Goal: Answer question/provide support: Share knowledge or assist other users

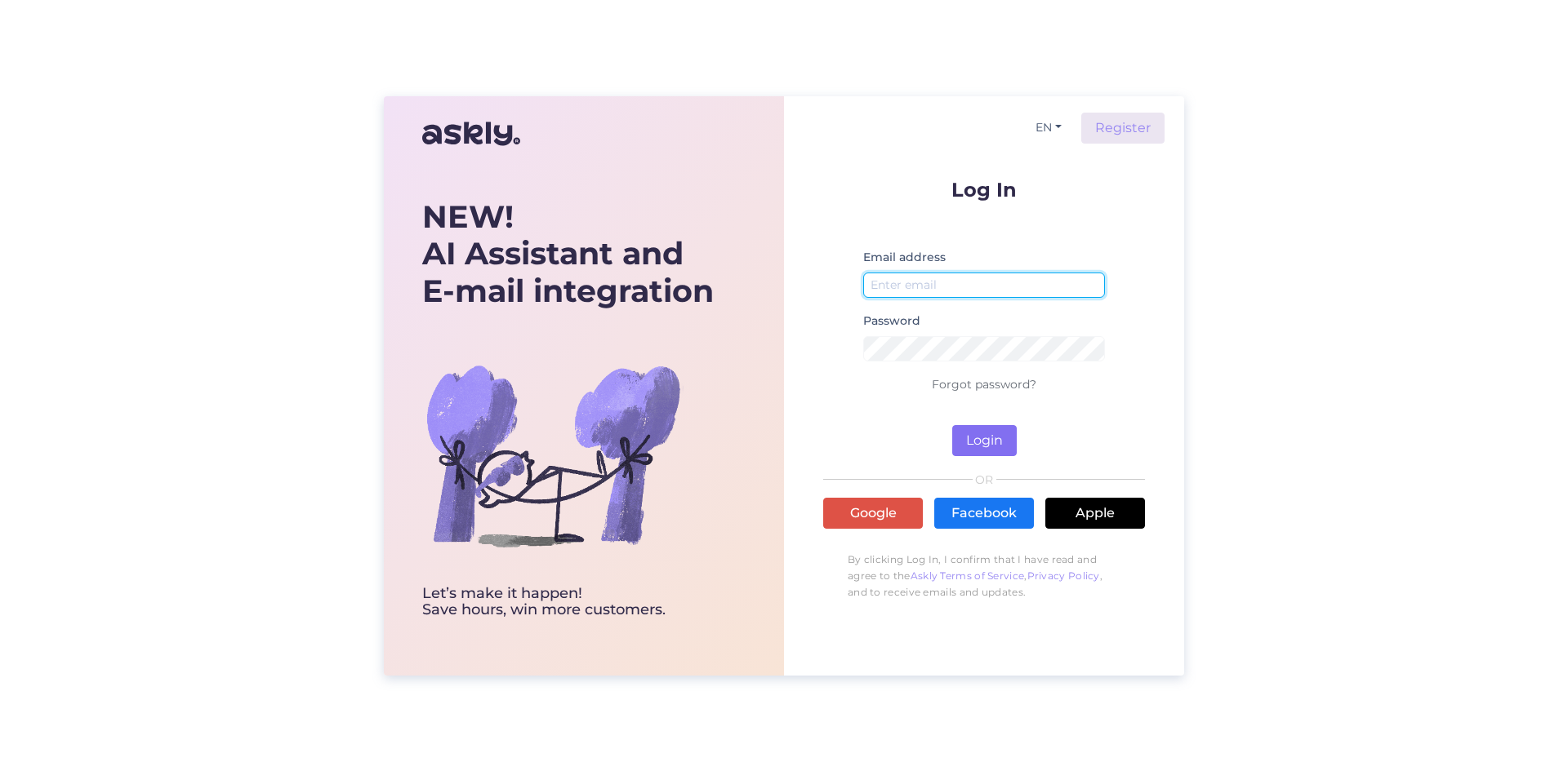
type input "[EMAIL_ADDRESS][DOMAIN_NAME]"
click at [972, 444] on button "Login" at bounding box center [984, 441] width 64 height 31
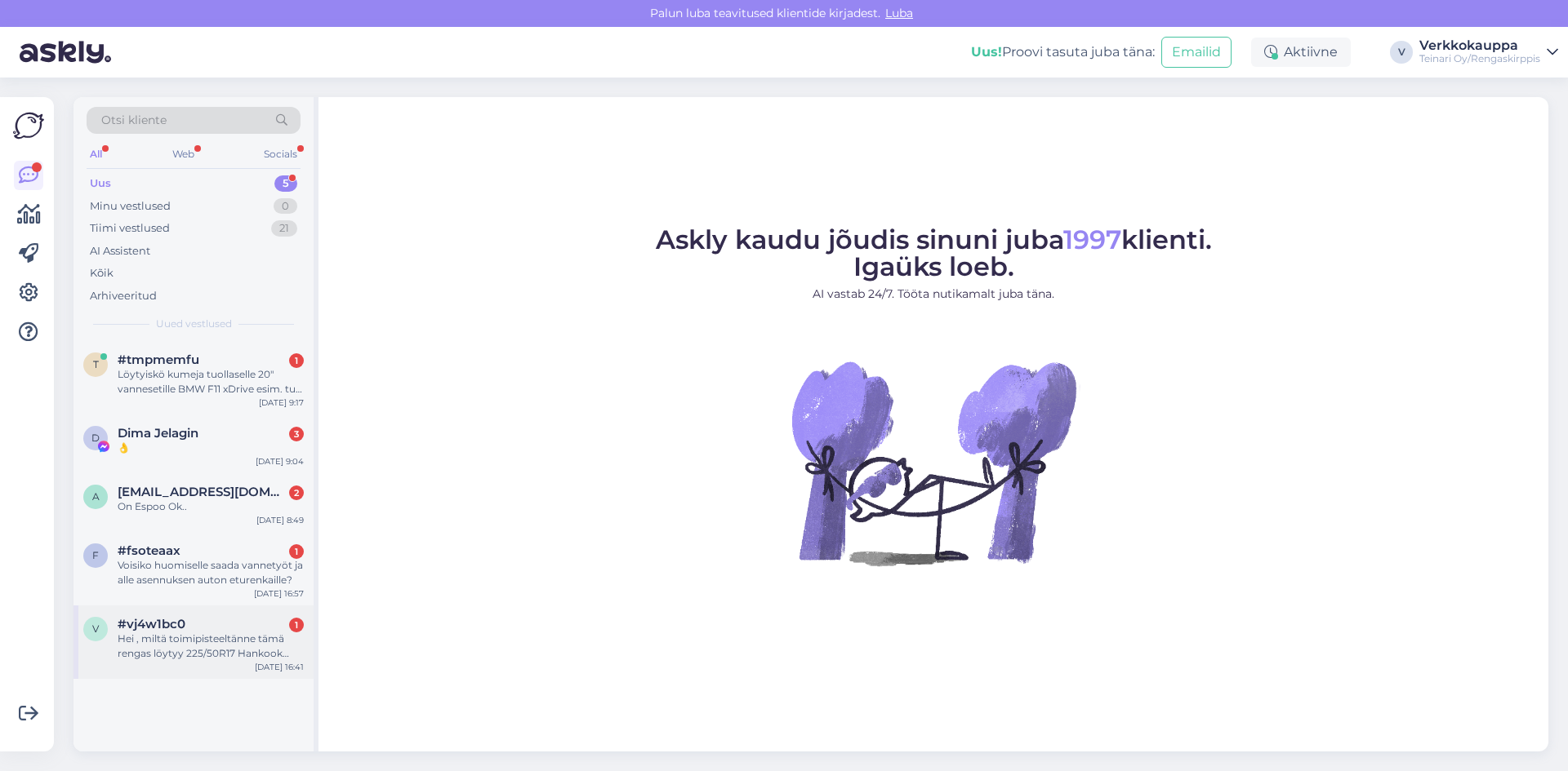
click at [231, 636] on div "Hei , miltä toimipisteeltänne tämä rengas löytyy 225/50R17 Hankook Ventus S1 Ev…" at bounding box center [210, 646] width 186 height 29
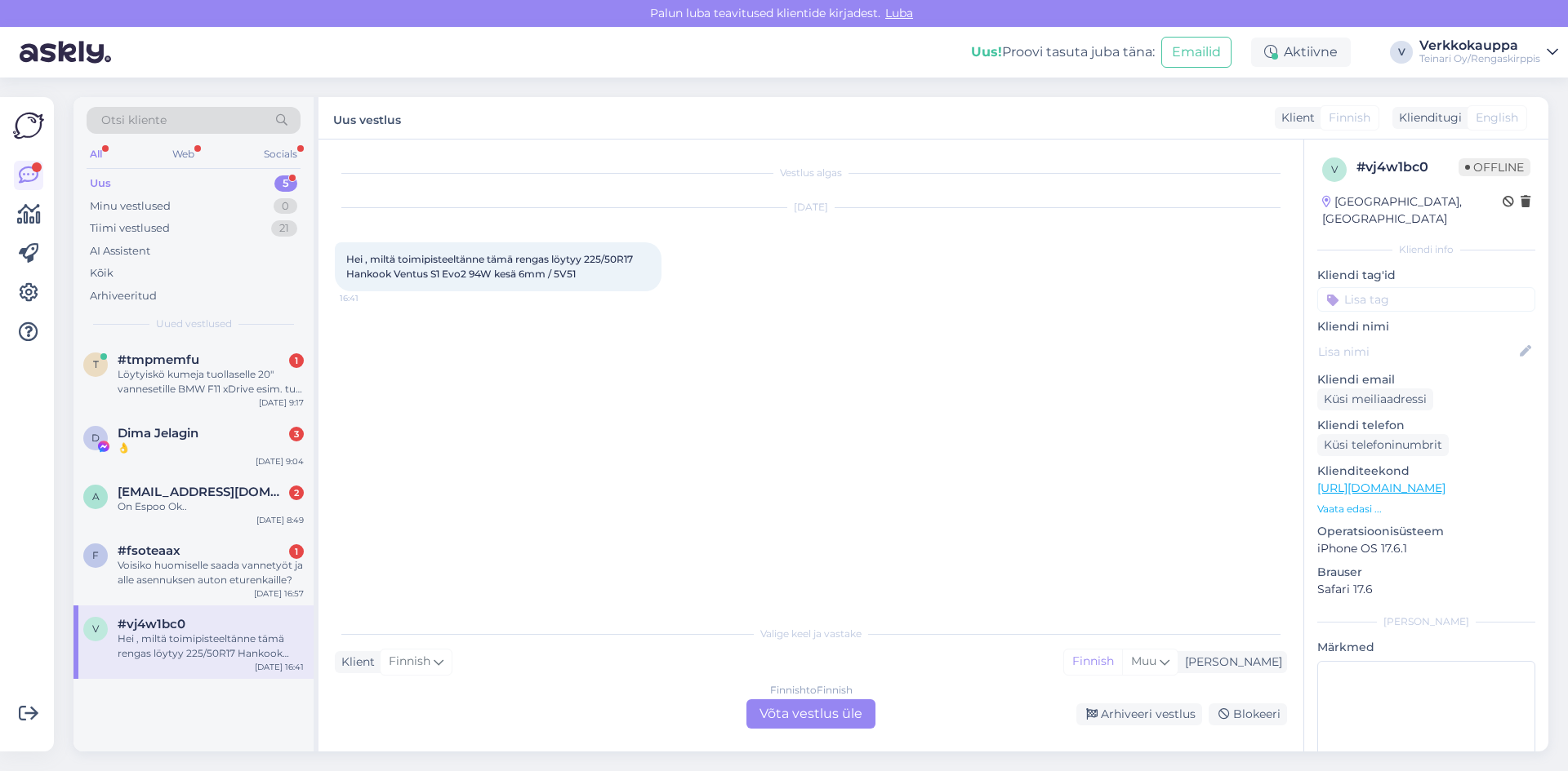
click at [1330, 502] on p "Vaata edasi ..." at bounding box center [1426, 509] width 218 height 15
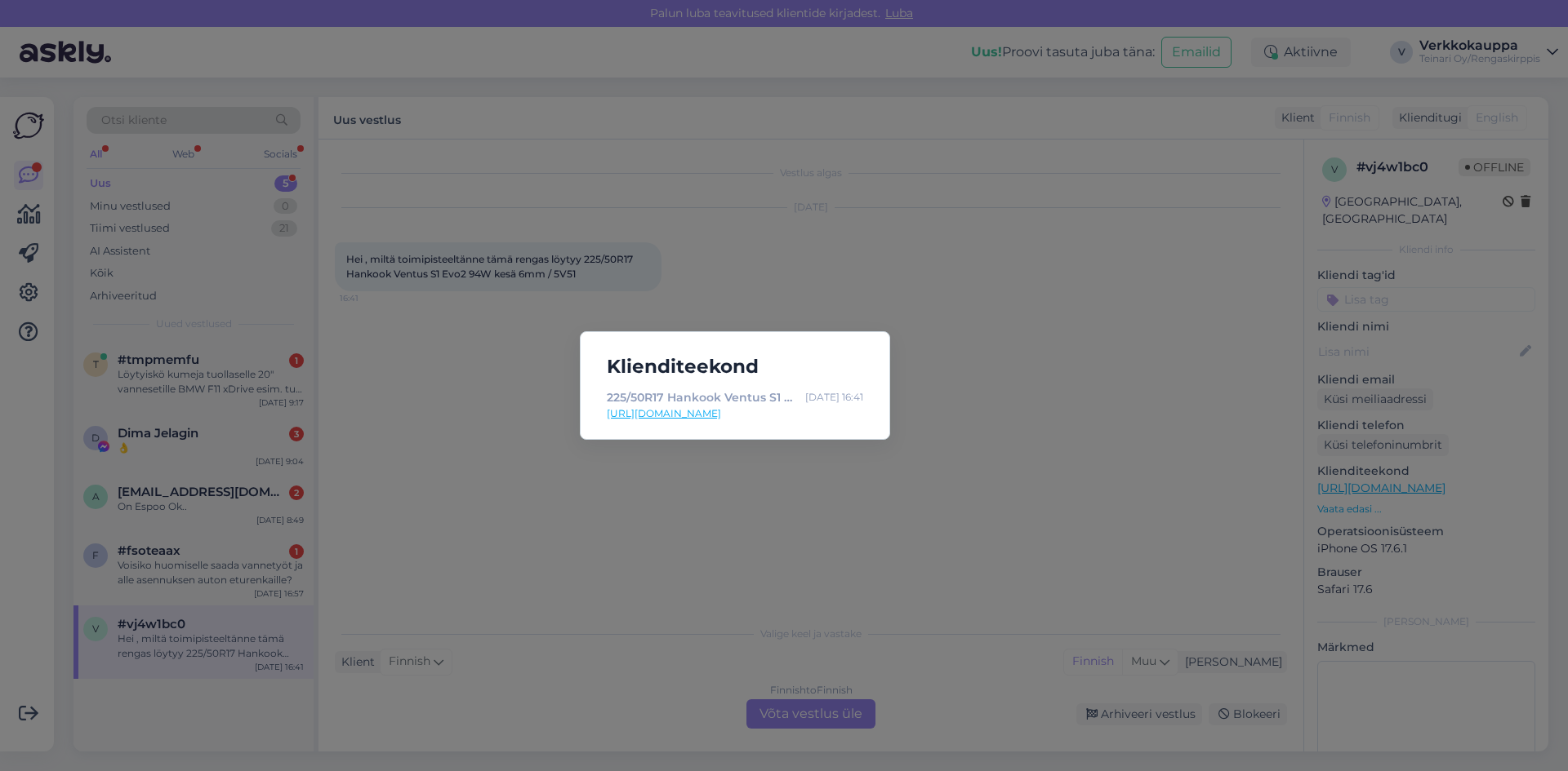
click at [703, 415] on link "[URL][DOMAIN_NAME]" at bounding box center [735, 413] width 256 height 15
click at [966, 451] on div "Klienditeekond 225/50R17 Hankook Ventus S1 Evo2 94W kesä 6mm / 5V51 - Rengaskir…" at bounding box center [784, 385] width 1568 height 771
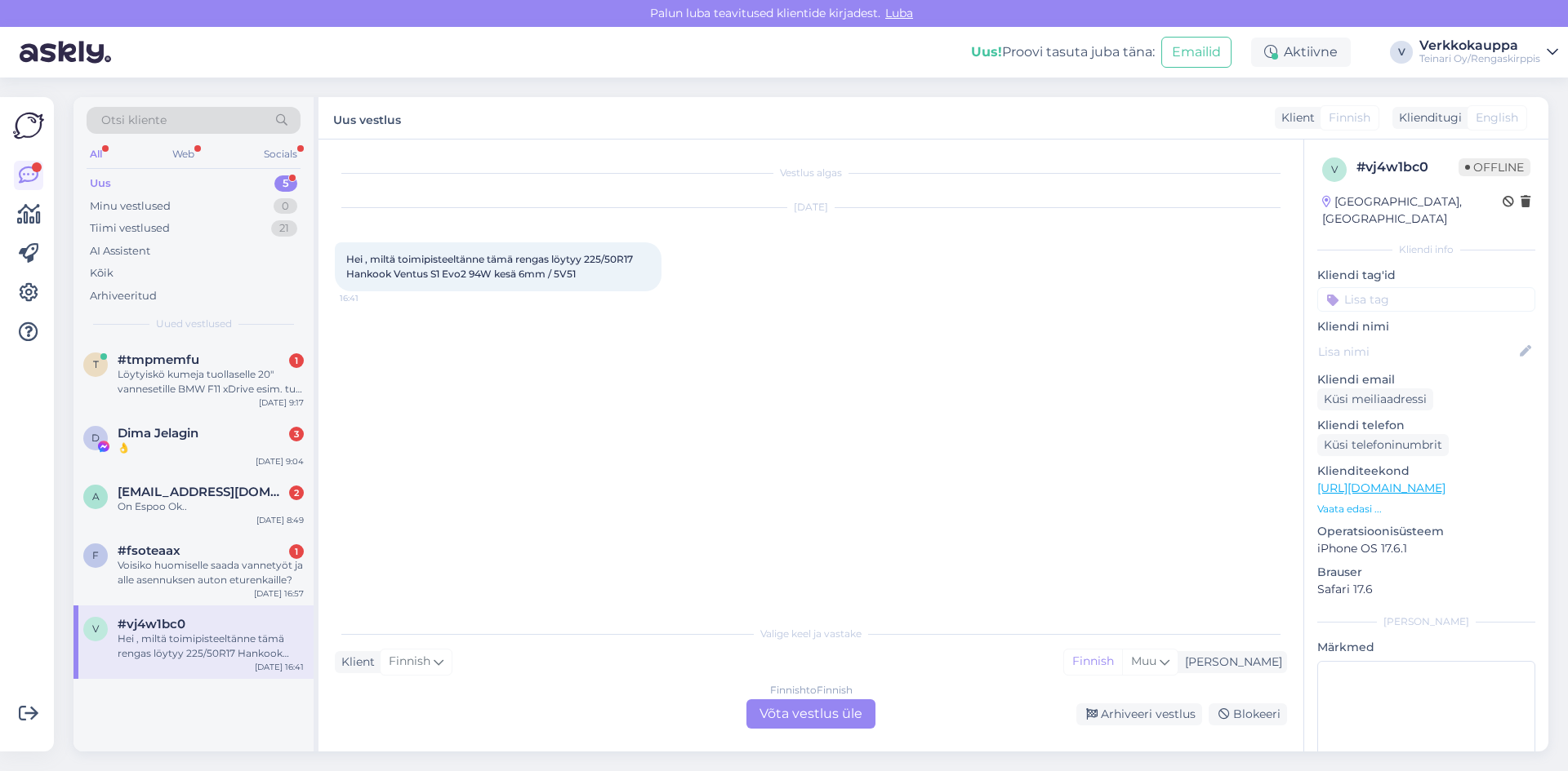
click at [811, 719] on div "Finnish to Finnish Võta vestlus üle" at bounding box center [811, 714] width 129 height 29
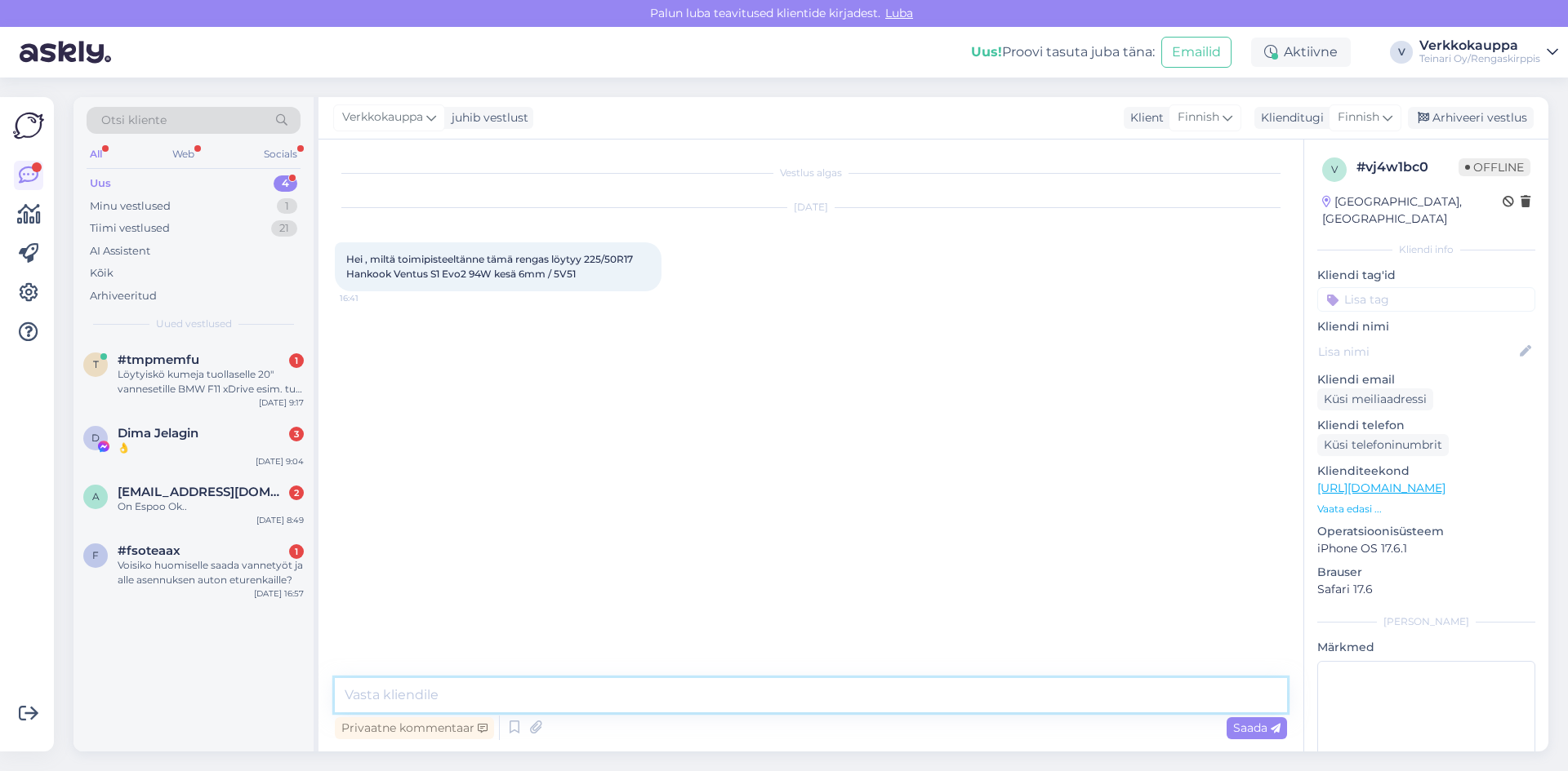
click at [461, 696] on textarea at bounding box center [811, 695] width 952 height 34
click at [547, 699] on textarea "Hei, tämä kyseinen rengas löyty Espo" at bounding box center [811, 695] width 952 height 34
click at [557, 696] on textarea "Hei, tämä kyseinen rengas löyty Espo" at bounding box center [811, 695] width 952 height 34
click at [549, 694] on textarea "Hei, tämä kyseinen rengas löyty Espo" at bounding box center [811, 695] width 952 height 34
click at [626, 687] on textarea "Hei, tämä kyseinen rengas löytyy Espo" at bounding box center [811, 695] width 952 height 34
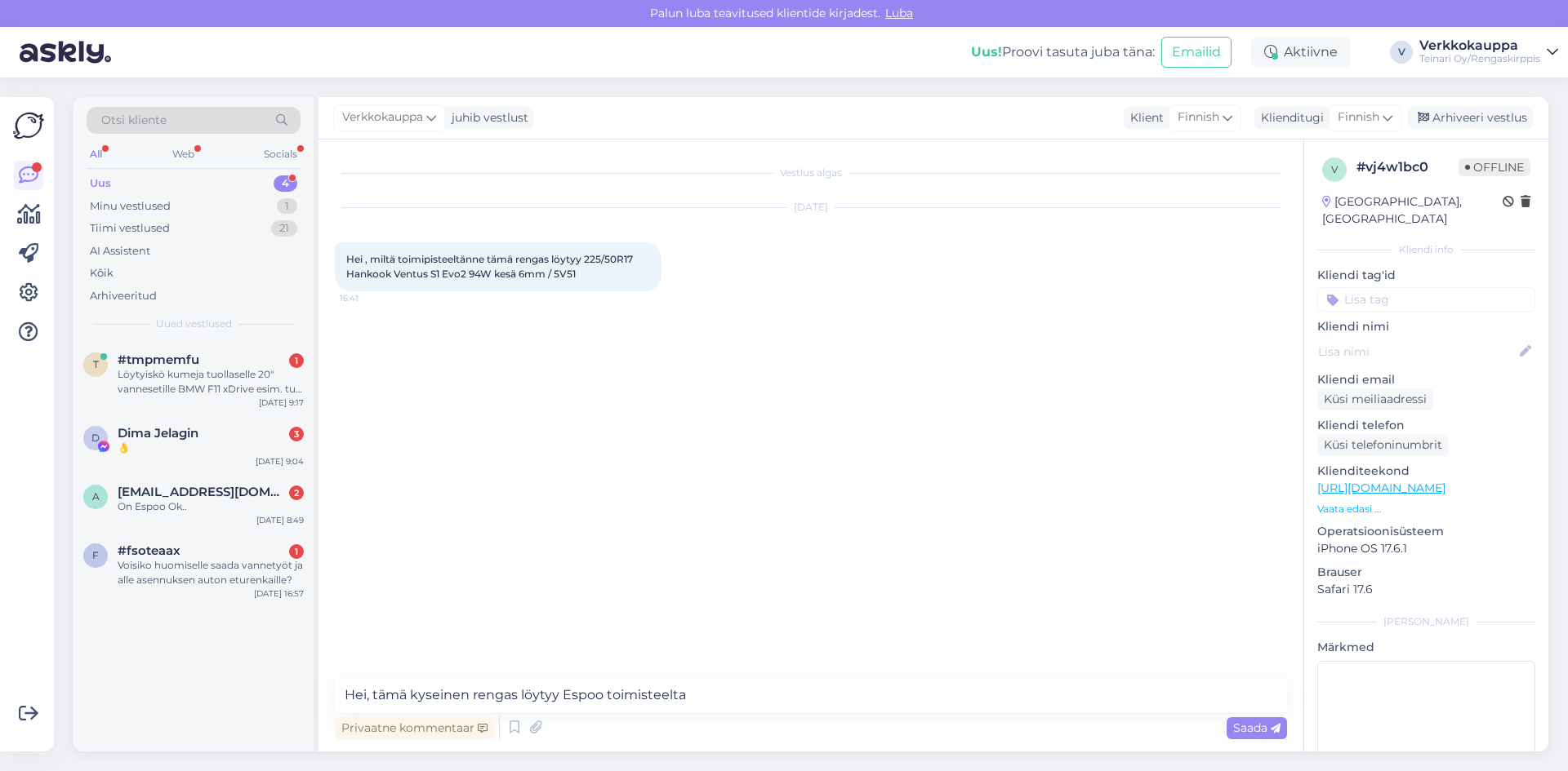
drag, startPoint x: 650, startPoint y: 700, endPoint x: 629, endPoint y: 435, distance: 265.8
click at [629, 435] on div "Vestlus algas [DATE] Hei , miltä toimipisteeltänne tämä rengas löytyy 225/50R17…" at bounding box center [818, 410] width 966 height 508
click at [640, 693] on textarea "Hei, tämä kyseinen rengas löytyy Espoo toimisteelta" at bounding box center [811, 695] width 952 height 34
click at [711, 687] on textarea "[PERSON_NAME], tämä kyseinen rengas löytyy Espoo toimipsteelta" at bounding box center [811, 695] width 952 height 34
drag, startPoint x: 346, startPoint y: 254, endPoint x: 547, endPoint y: 269, distance: 201.6
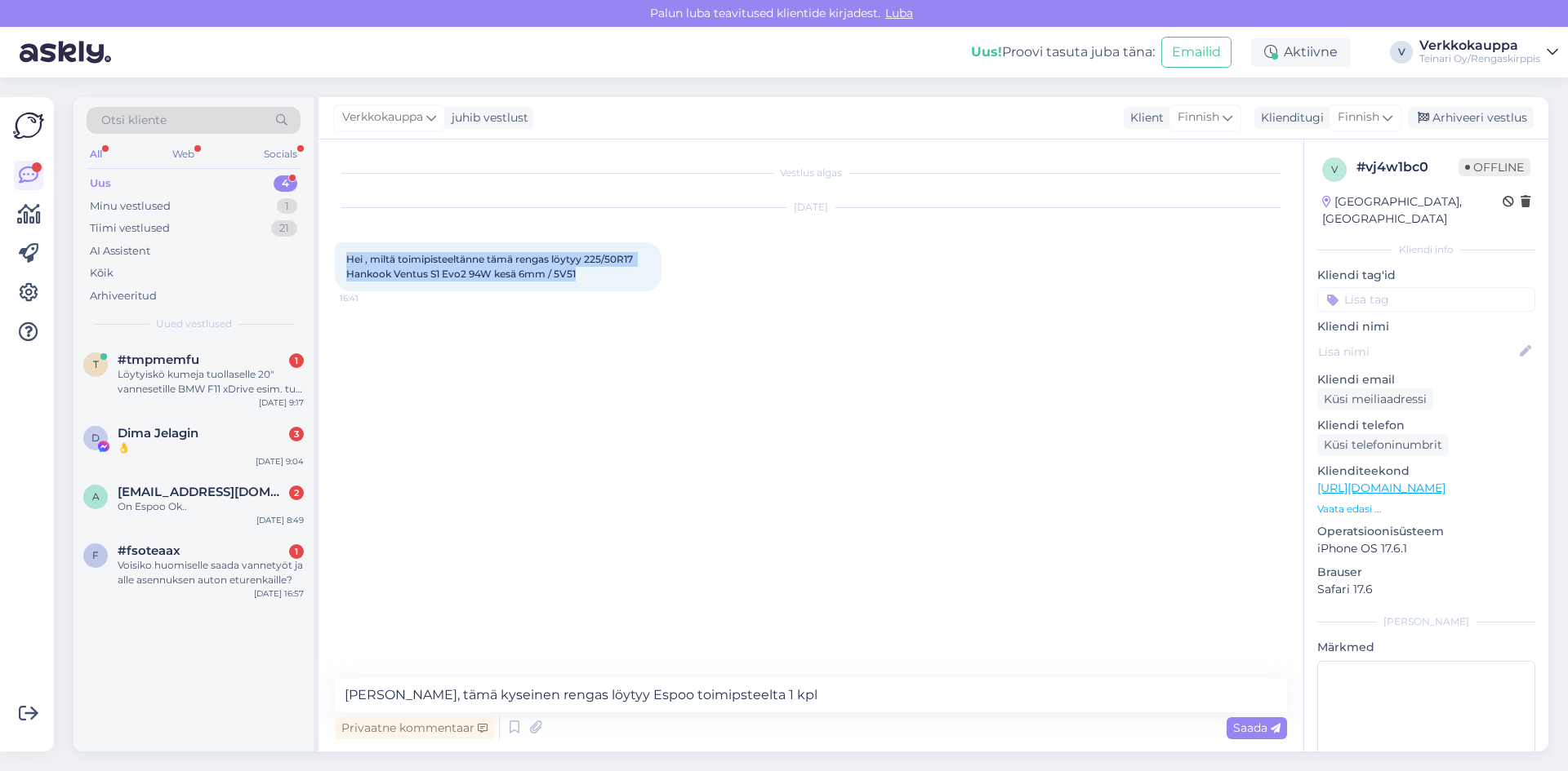
click at [577, 272] on span "Hei , miltä toimipisteeltänne tämä rengas löytyy 225/50R17 Hankook Ventus S1 Ev…" at bounding box center [490, 267] width 289 height 27
copy span "Hei , miltä toimipisteeltänne tämä rengas löytyy 225/50R17 Hankook Ventus S1 Ev…"
drag, startPoint x: 715, startPoint y: 698, endPoint x: 291, endPoint y: 679, distance: 424.4
click at [291, 679] on div "Otsi kliente All Web Socials Uus 4 Minu vestlused 1 Tiimi vestlused 21 AI Assis…" at bounding box center [810, 424] width 1474 height 654
paste textarea "! Kyseinen rengas 225/50R17 Hankook Ventus S1 Evo2 94W kesä, 6 mm / 5V51 löytyy…"
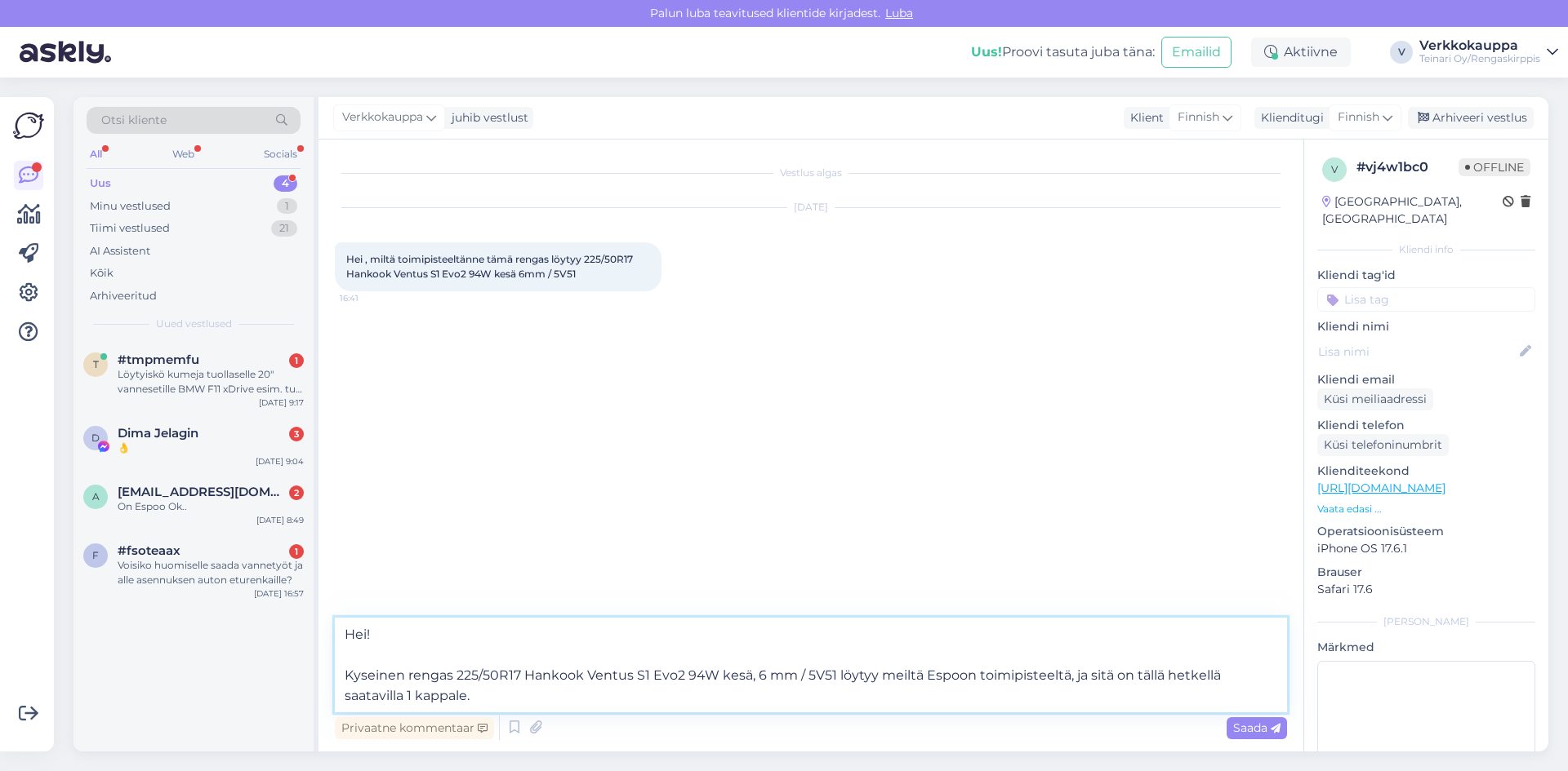
type textarea "Hei! Kyseinen rengas 225/50R17 Hankook Ventus S1 Evo2 94W kesä, 6 mm / 5V51 löy…"
click at [1245, 724] on span "Saada" at bounding box center [1257, 728] width 48 height 15
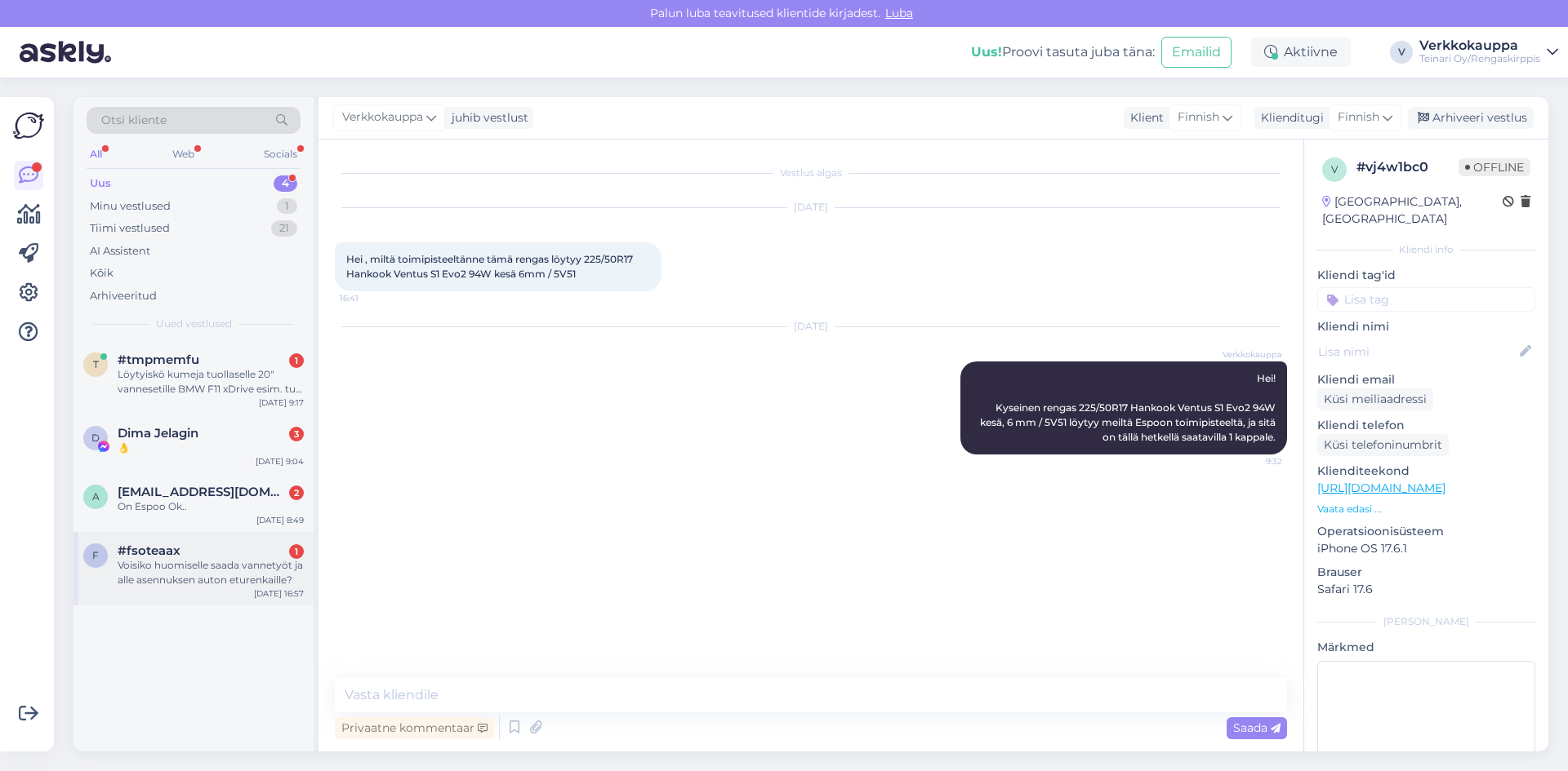
click at [219, 581] on div "Voisiko huomiselle saada vannetyöt ja alle asennuksen auton eturenkaille?" at bounding box center [210, 572] width 186 height 29
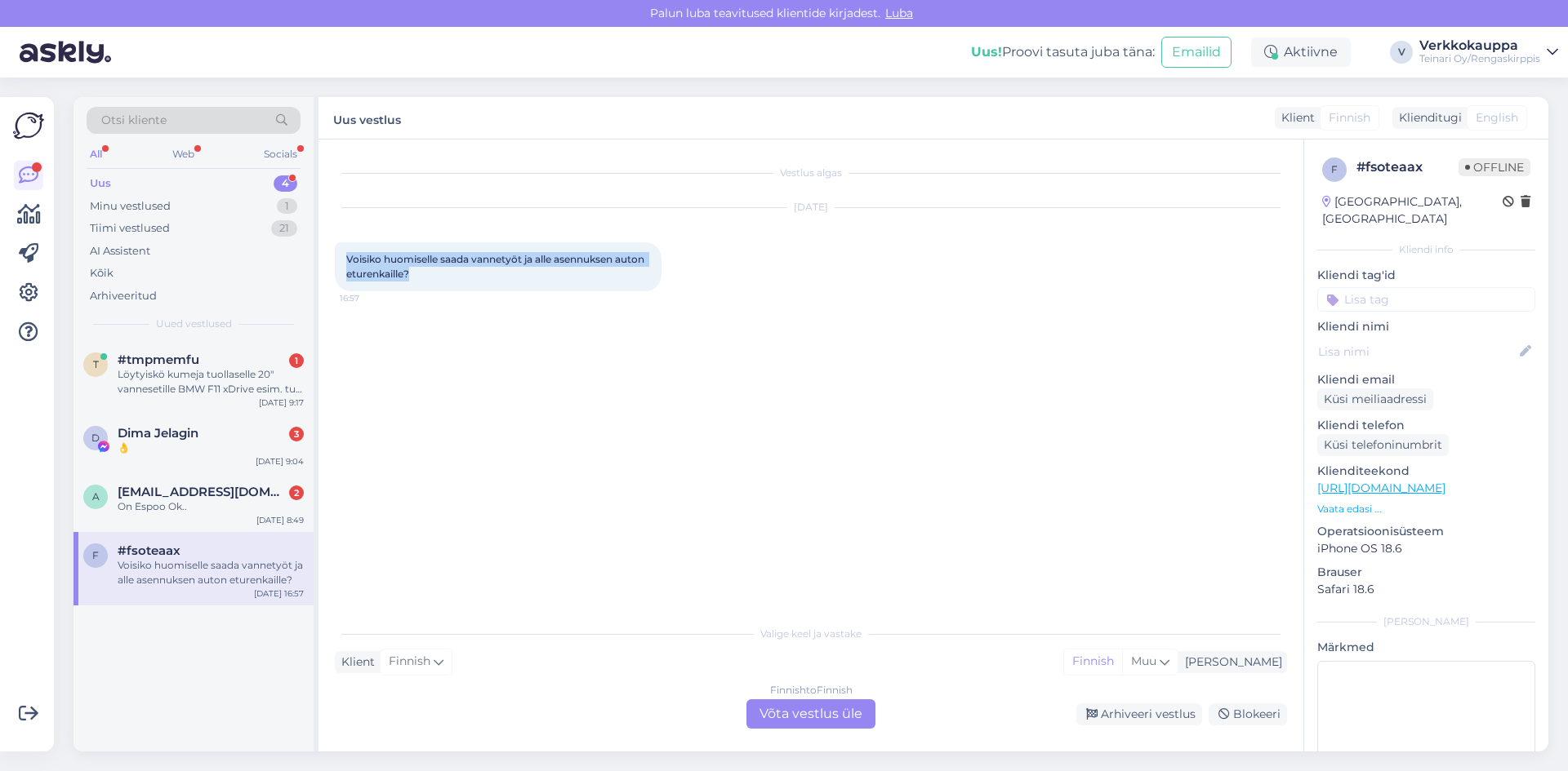
drag, startPoint x: 347, startPoint y: 256, endPoint x: 420, endPoint y: 276, distance: 75.7
click at [420, 276] on div "Voisiko huomiselle saada vannetyöt ja alle asennuksen auton eturenkaille? 16:57" at bounding box center [498, 267] width 327 height 49
copy span "Voisiko huomiselle saada vannetyöt ja alle asennuksen auton eturenkaille?"
click at [780, 722] on div "Finnish to Finnish Võta vestlus üle" at bounding box center [811, 714] width 129 height 29
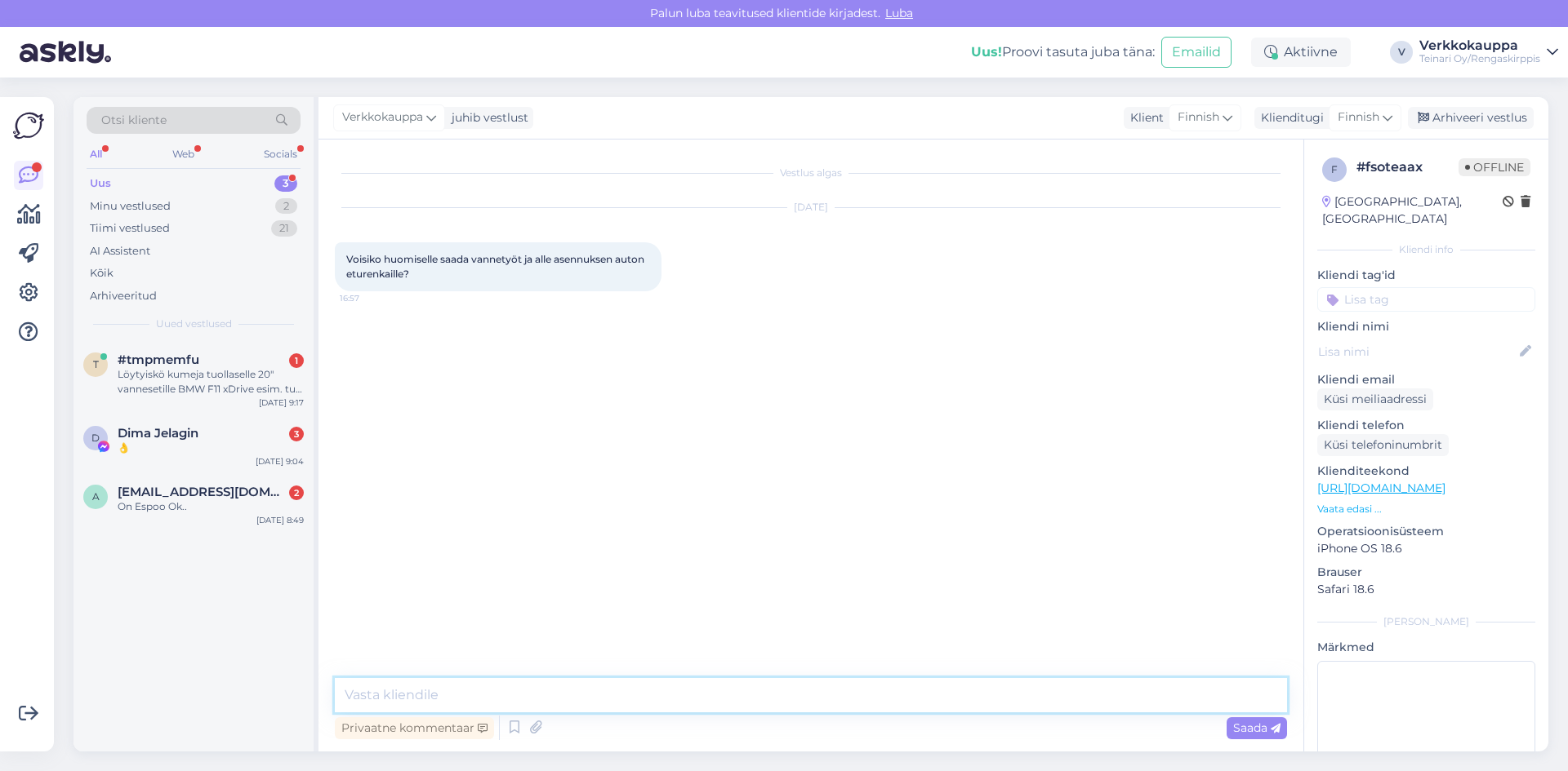
paste textarea "Hei! Olisiko sinulla edelleen tarvetta ajanvaraukselle tälle päivälle eturenkai…"
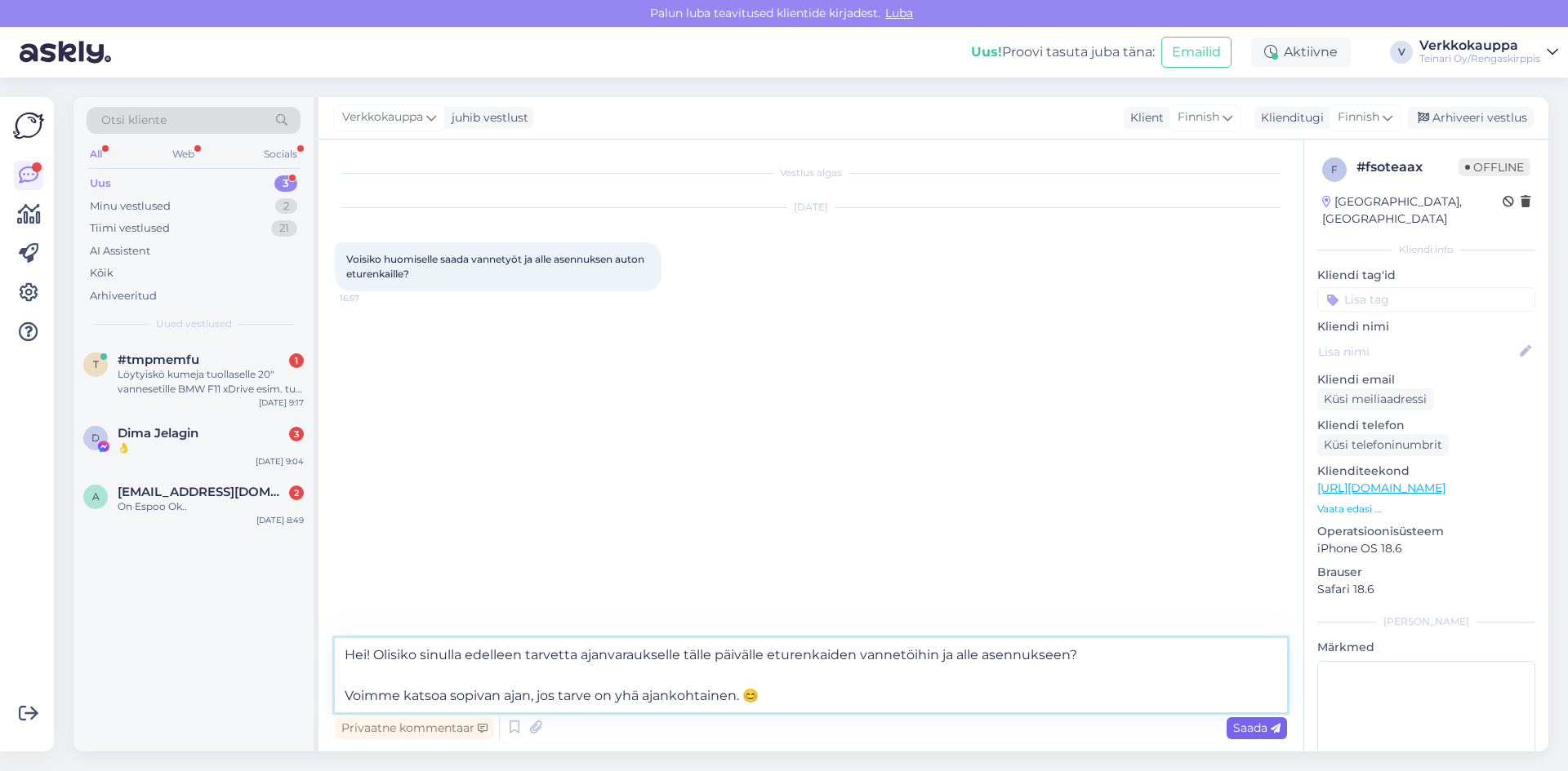
type textarea "Hei! Olisiko sinulla edelleen tarvetta ajanvaraukselle tälle päivälle eturenkai…"
click at [1236, 727] on span "Saada" at bounding box center [1257, 728] width 48 height 15
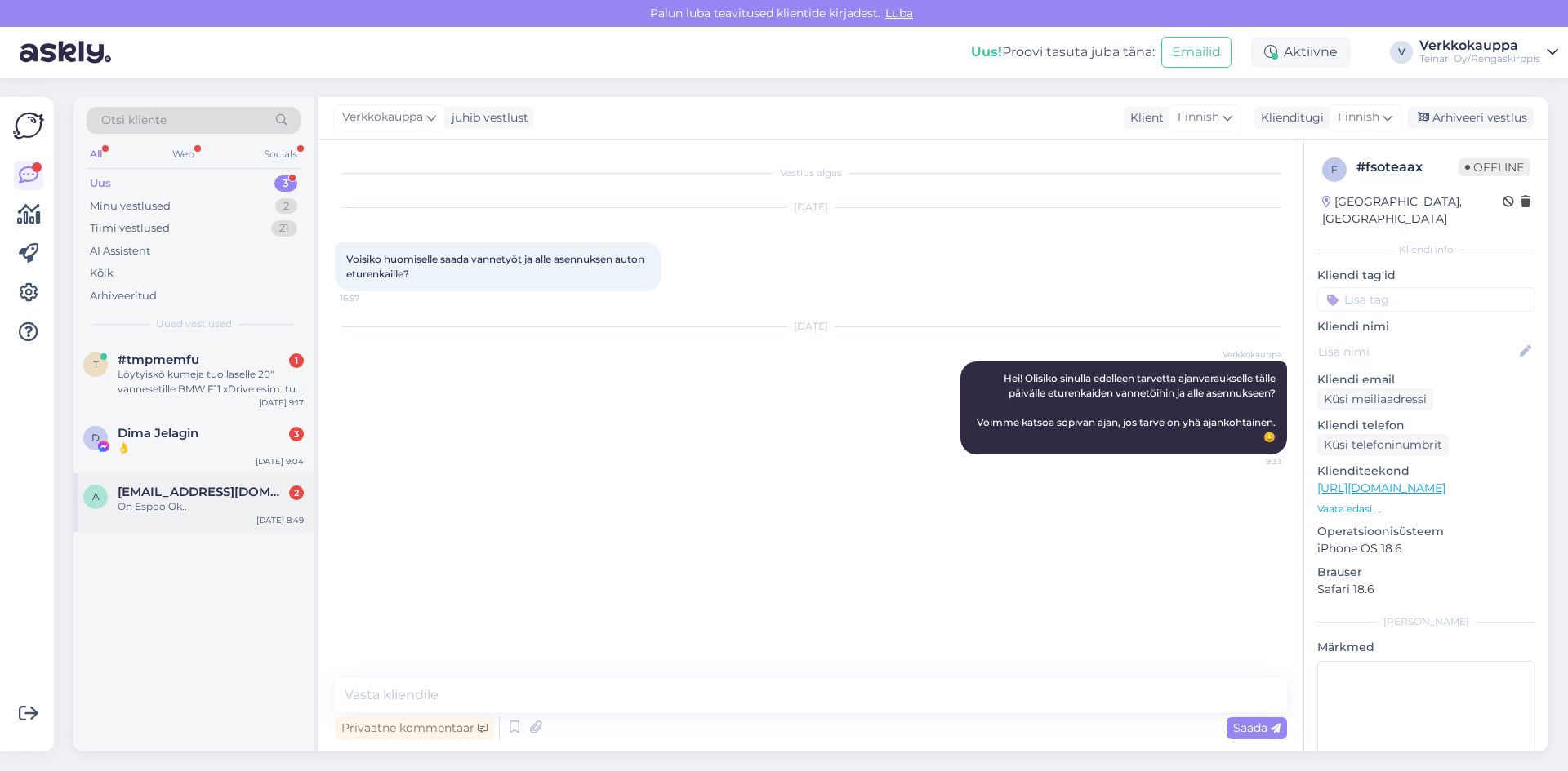
click at [186, 518] on div "a [EMAIL_ADDRESS][DOMAIN_NAME] 2 On Espoo Ok.. [DATE] 8:49" at bounding box center [193, 503] width 240 height 59
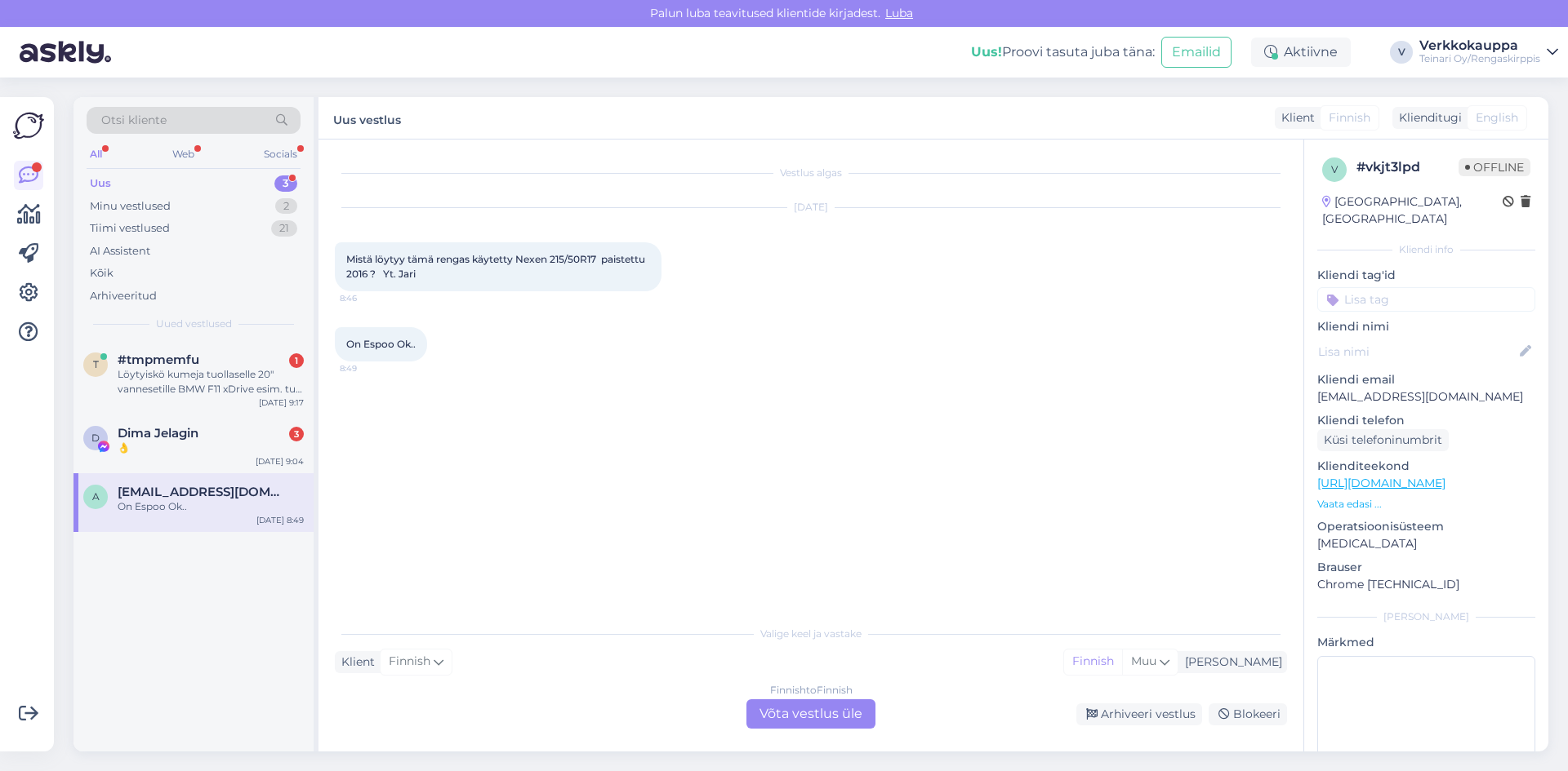
click at [1355, 497] on p "Vaata edasi ..." at bounding box center [1426, 504] width 218 height 15
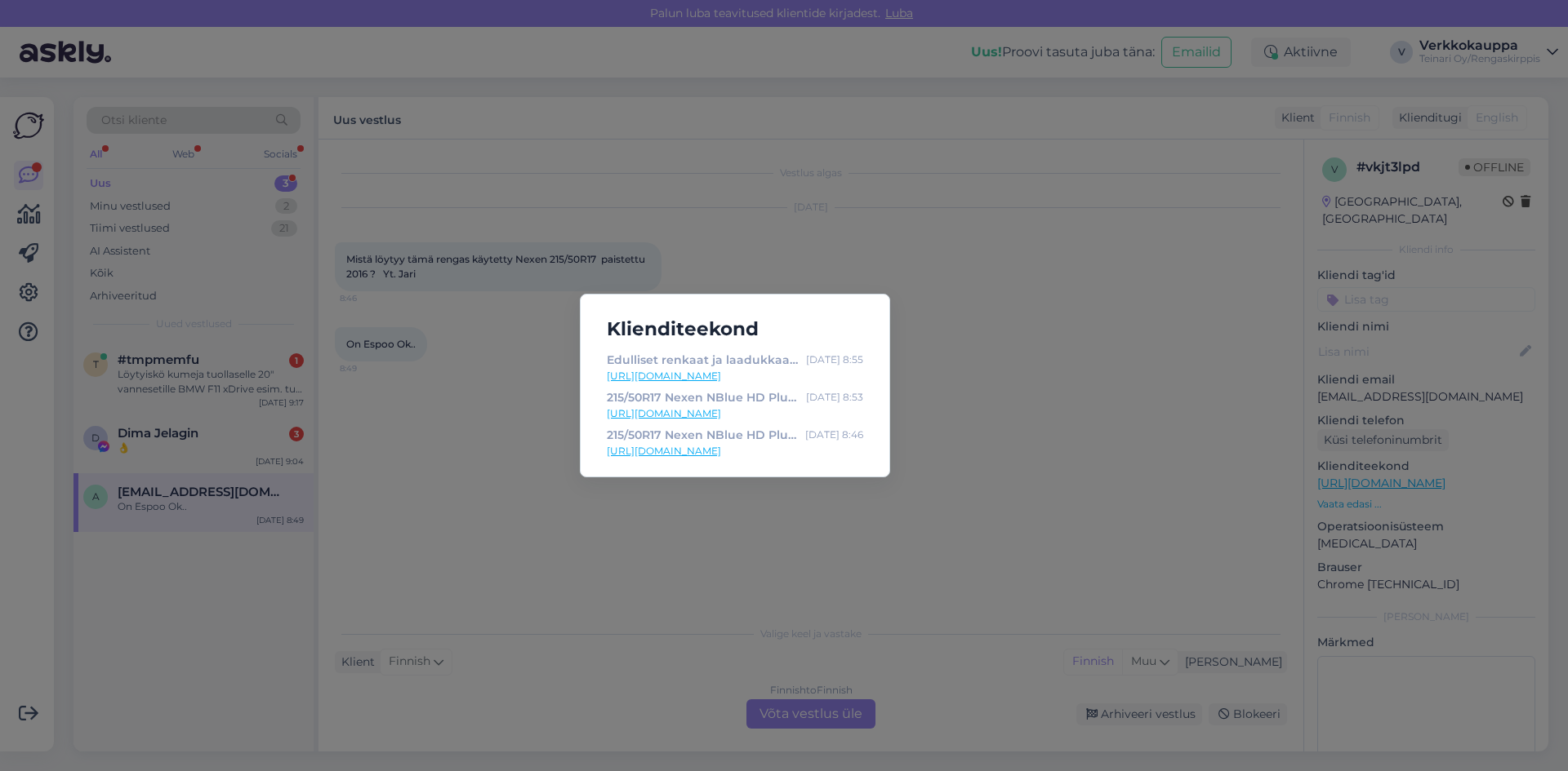
click at [765, 415] on link "[URL][DOMAIN_NAME]" at bounding box center [735, 413] width 256 height 15
click at [489, 483] on div "Klienditeekond Edulliset renkaat ja laadukkaat palvelut - Rengaskirppis [DATE] …" at bounding box center [784, 385] width 1568 height 771
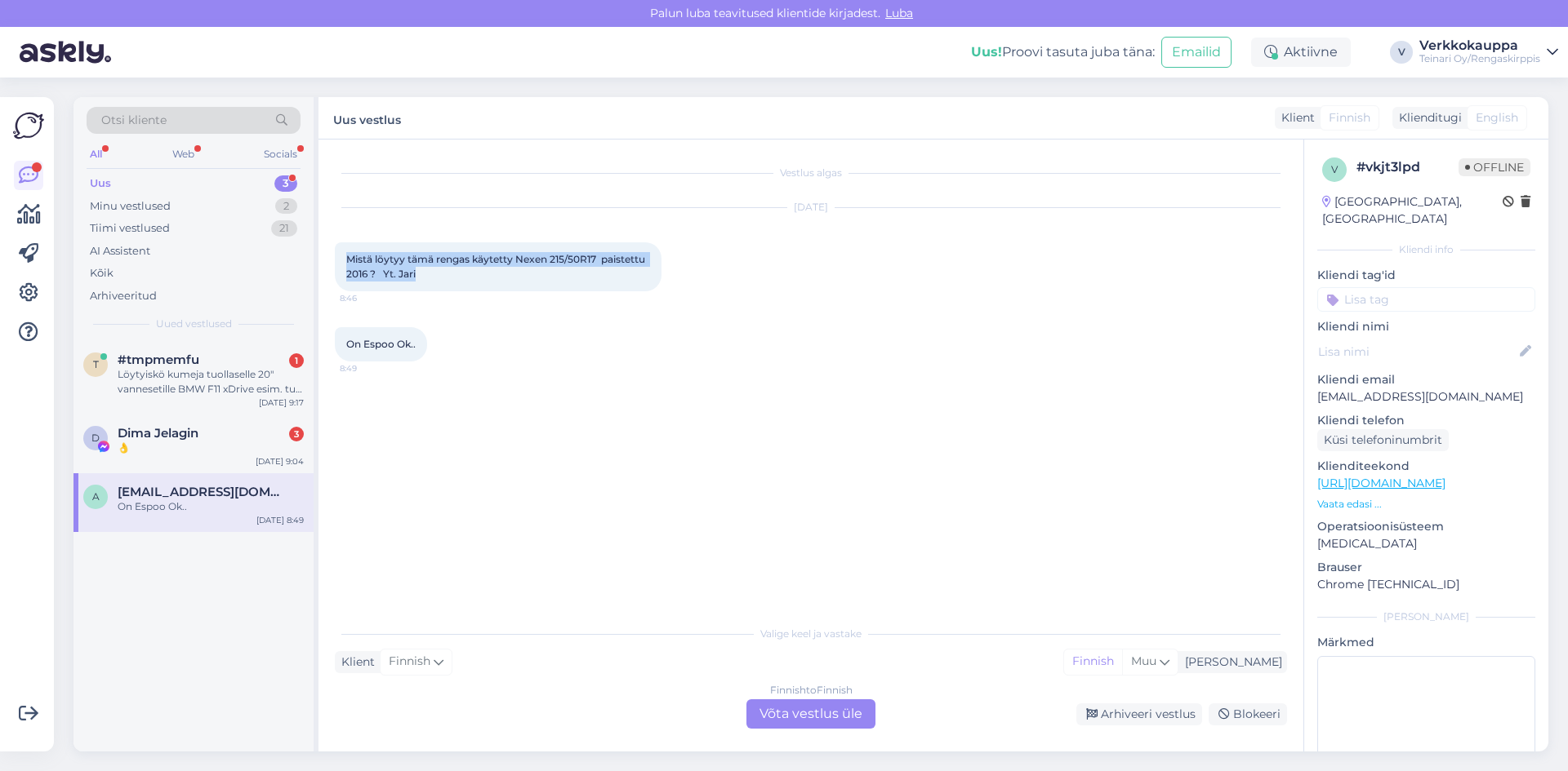
drag, startPoint x: 347, startPoint y: 259, endPoint x: 428, endPoint y: 275, distance: 82.6
click at [428, 275] on div "Mistä löytyy tämä rengas käytetty Nexen 215/50R17 paistettu 2016 ? Yt. Jari 8:46" at bounding box center [498, 267] width 327 height 49
copy span "Mistä löytyy tämä rengas käytetty Nexen 215/50R17 paistettu 2016 ? Yt. Jari"
click at [1354, 476] on link "[URL][DOMAIN_NAME]" at bounding box center [1381, 483] width 128 height 15
click at [828, 718] on div "Finnish to Finnish Võta vestlus üle" at bounding box center [811, 714] width 129 height 29
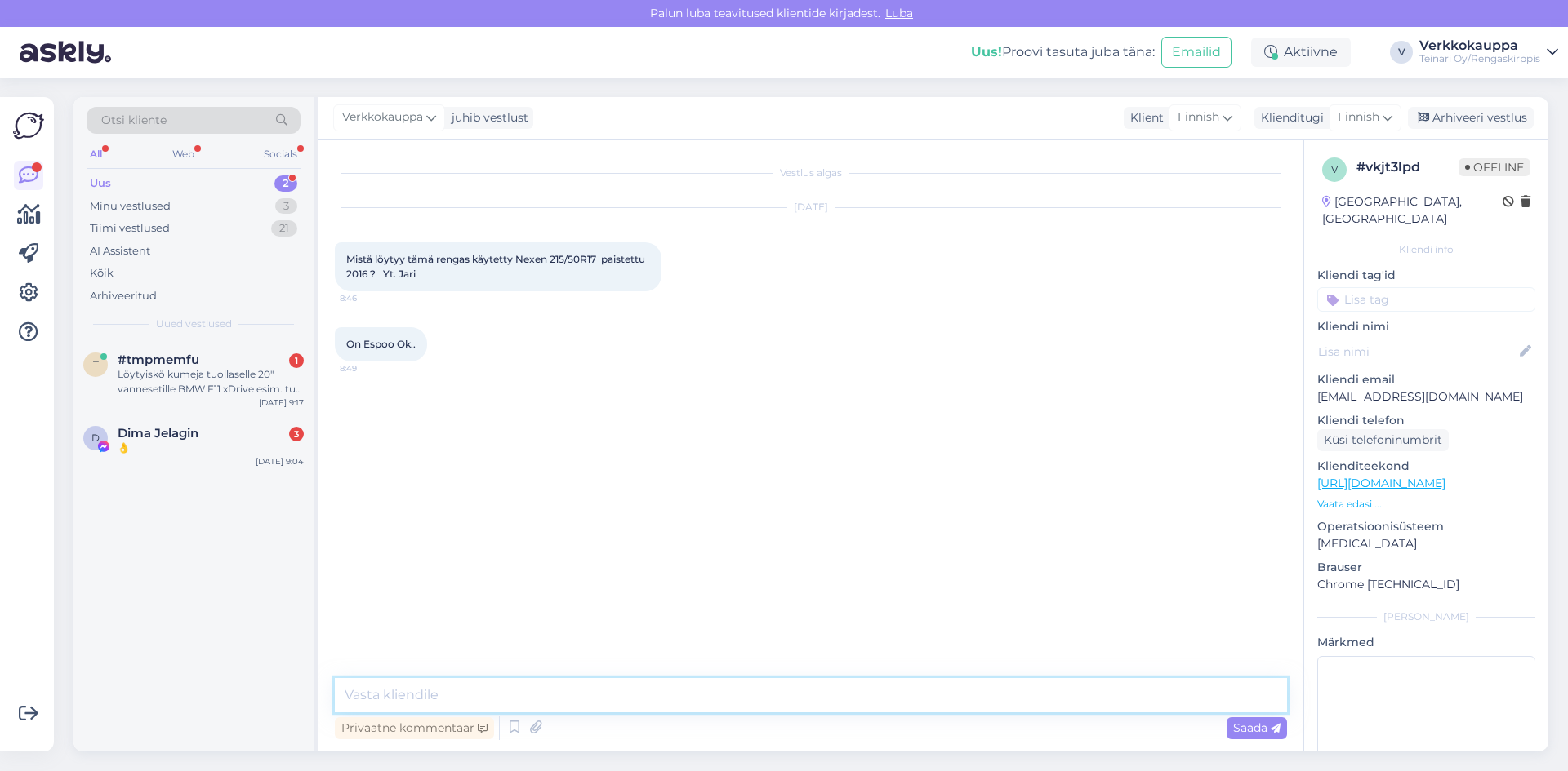
paste textarea "[PERSON_NAME], Kyseinen käytetty rengas Nexen 215/50R17, valmistusvuosi 2017 (e…"
type textarea "[PERSON_NAME], Kyseinen käytetty rengas Nexen 215/50R17, valmistusvuosi 2017 (e…"
click at [1246, 729] on span "Saada" at bounding box center [1257, 728] width 48 height 15
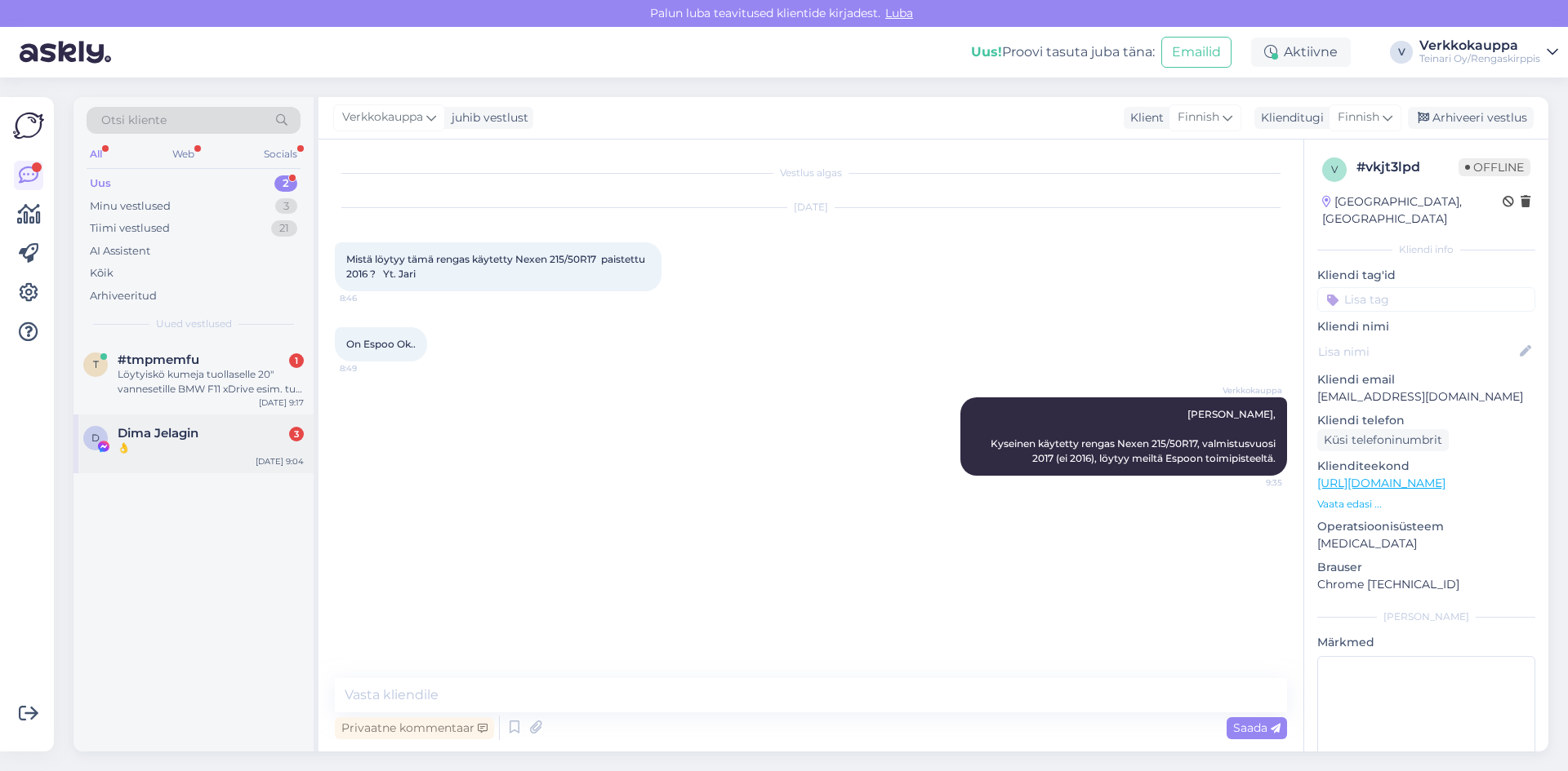
click at [208, 444] on div "👌" at bounding box center [210, 448] width 186 height 15
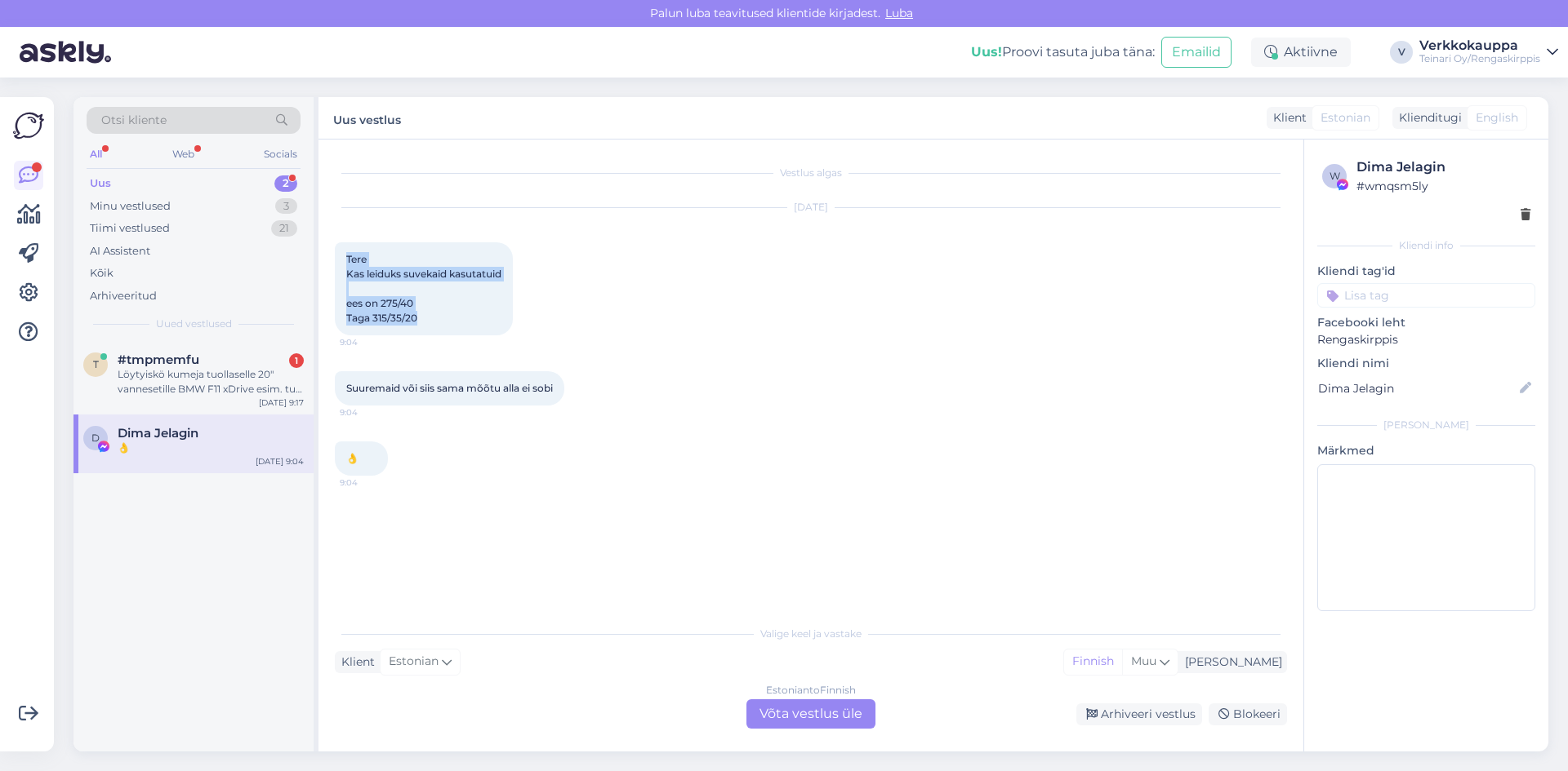
drag, startPoint x: 347, startPoint y: 260, endPoint x: 436, endPoint y: 317, distance: 105.7
click at [436, 317] on div "Tere Kas leiduks suvekaid kasutatuid ees on 275/40 Taga 315/35/20 9:04" at bounding box center [423, 289] width 178 height 93
copy span "Tere Kas leiduks suvekaid kasutatuid ees on 275/40 Taga 315/35/20"
drag, startPoint x: 345, startPoint y: 386, endPoint x: 560, endPoint y: 387, distance: 215.0
click at [560, 387] on div "Suuremaid või siis sama mõõtu alla ei sobi 9:04" at bounding box center [450, 389] width 230 height 34
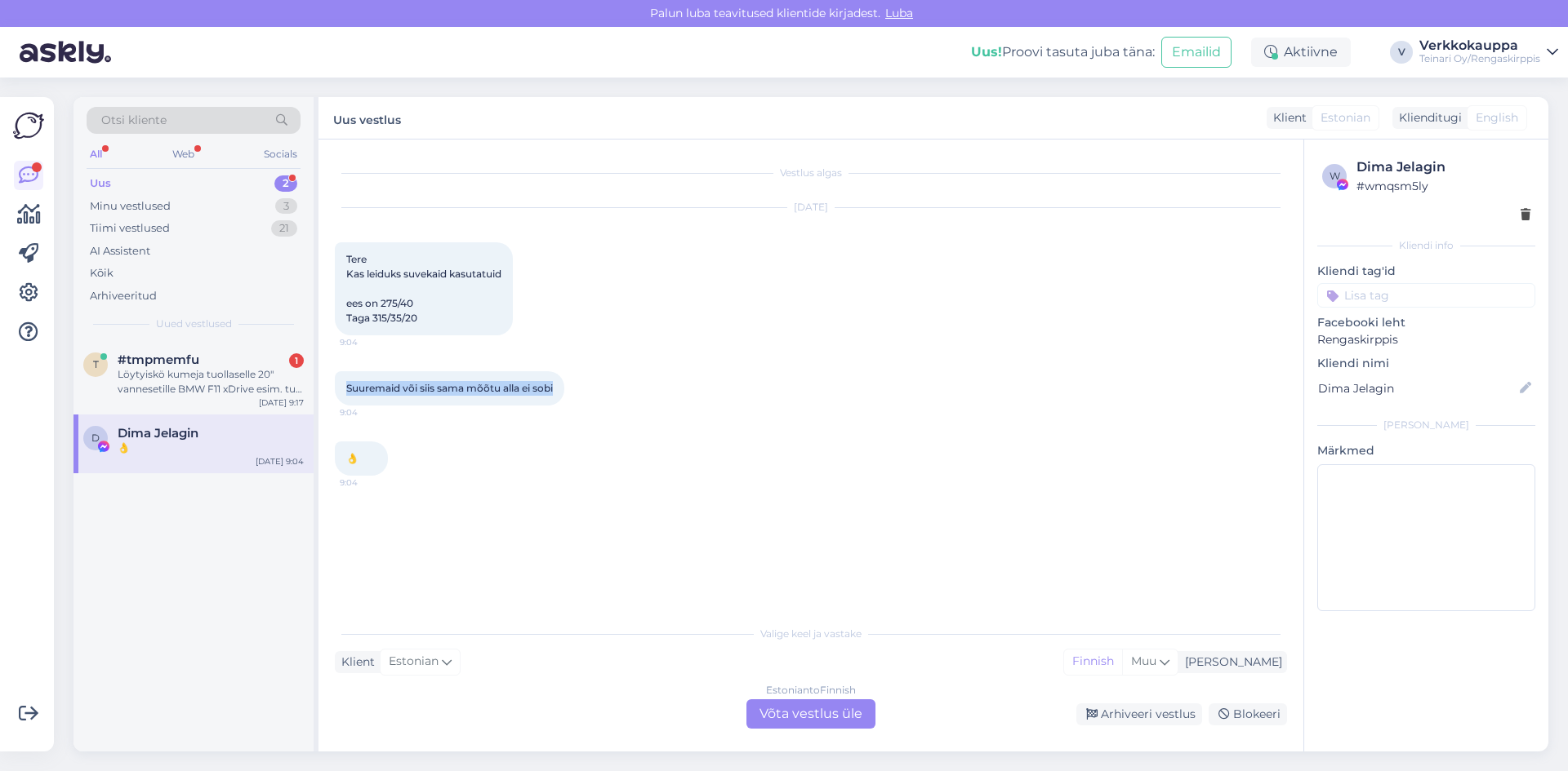
copy span "Suuremaid või siis sama mõõtu alla ei sobi"
click at [776, 714] on div "Estonian to Finnish Võta vestlus üle" at bounding box center [811, 714] width 129 height 29
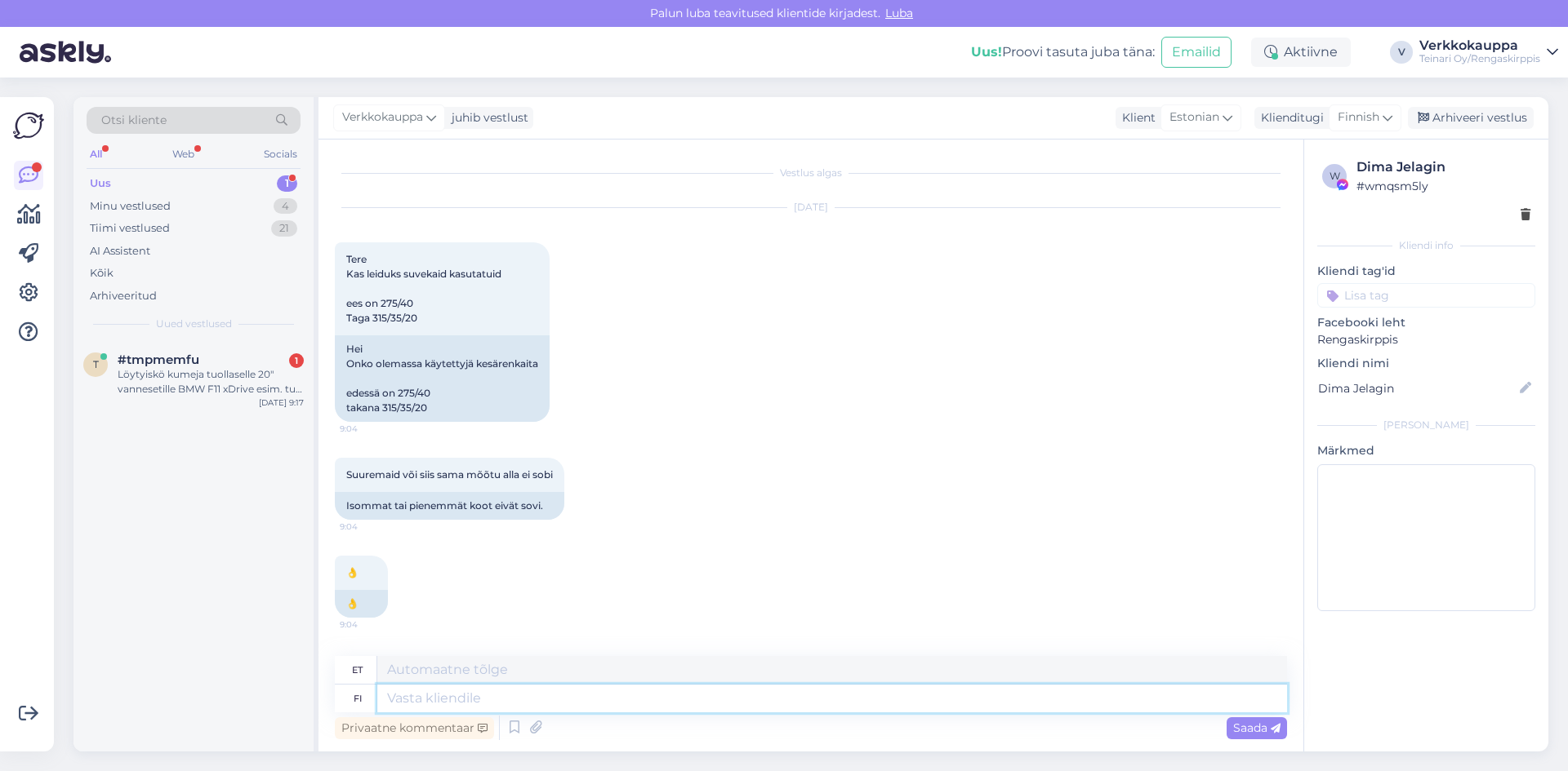
paste textarea "Mainisite, et „suuremaid või sama mõõtu alla ei sobi“. Kas võiksite täpsustada,…"
type textarea "Mainisite, et „suuremaid või sama mõõtu alla ei sobi“. Kas võiksite täpsustada,…"
type textarea "Sa mainisid, et "suured suurused või sama suured allapoole jäävad suurused ei s…"
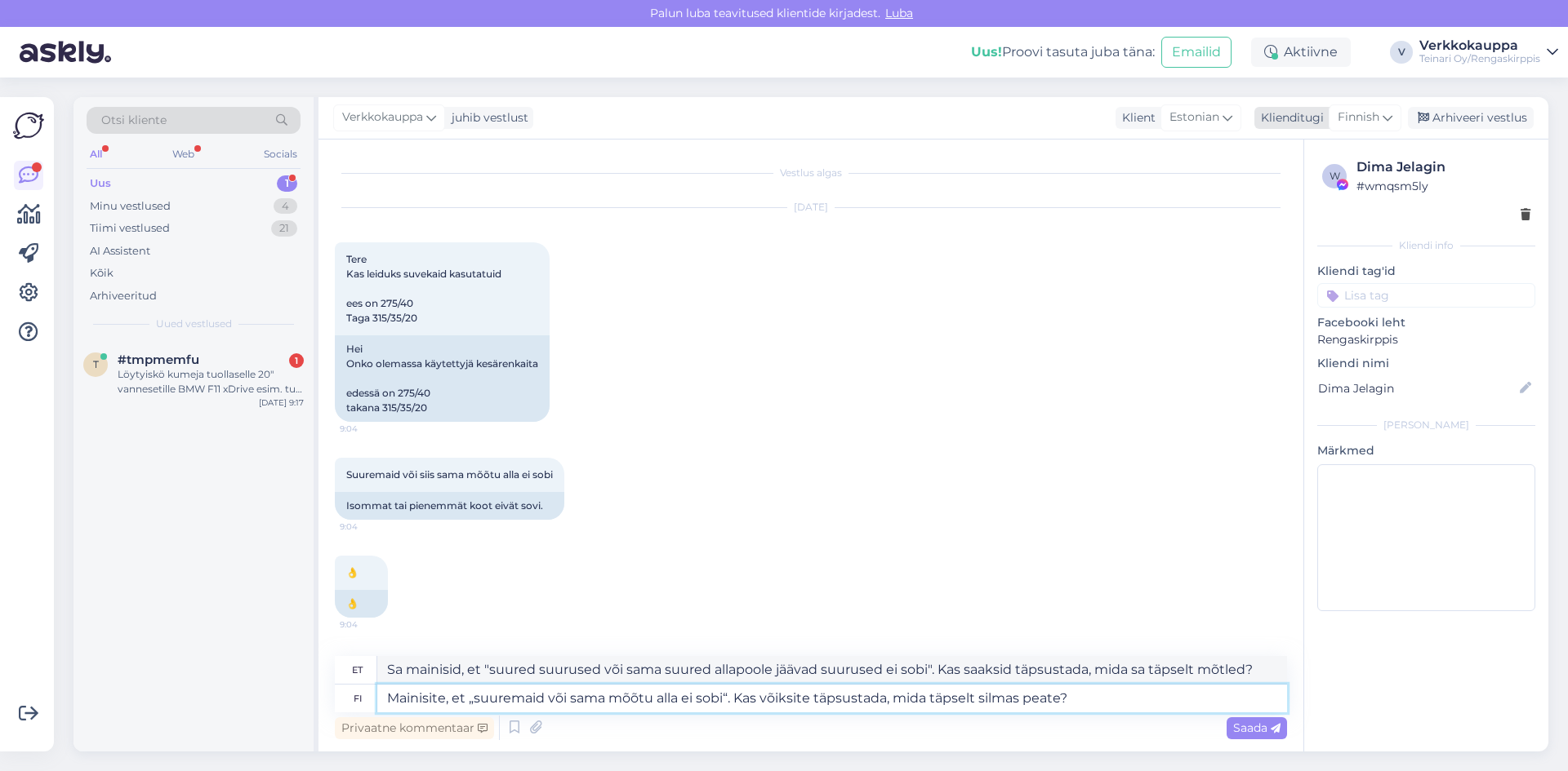
type textarea "Mainisite, et „suuremaid või sama mõõtu alla ei sobi“. Kas võiksite täpsustada,…"
click at [1390, 116] on icon at bounding box center [1387, 117] width 10 height 18
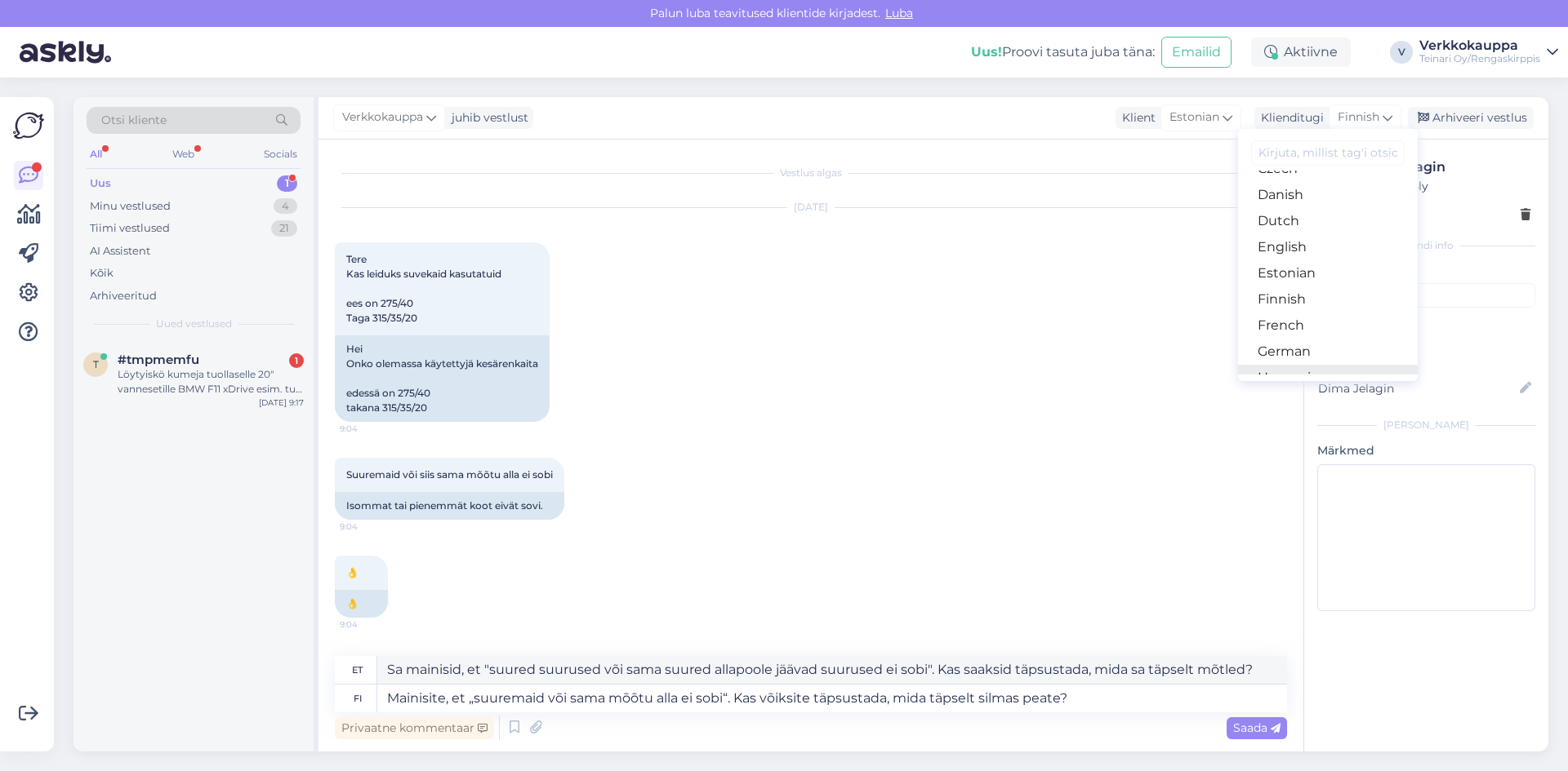
scroll to position [81, 0]
click at [1316, 318] on link "Estonian" at bounding box center [1327, 318] width 179 height 26
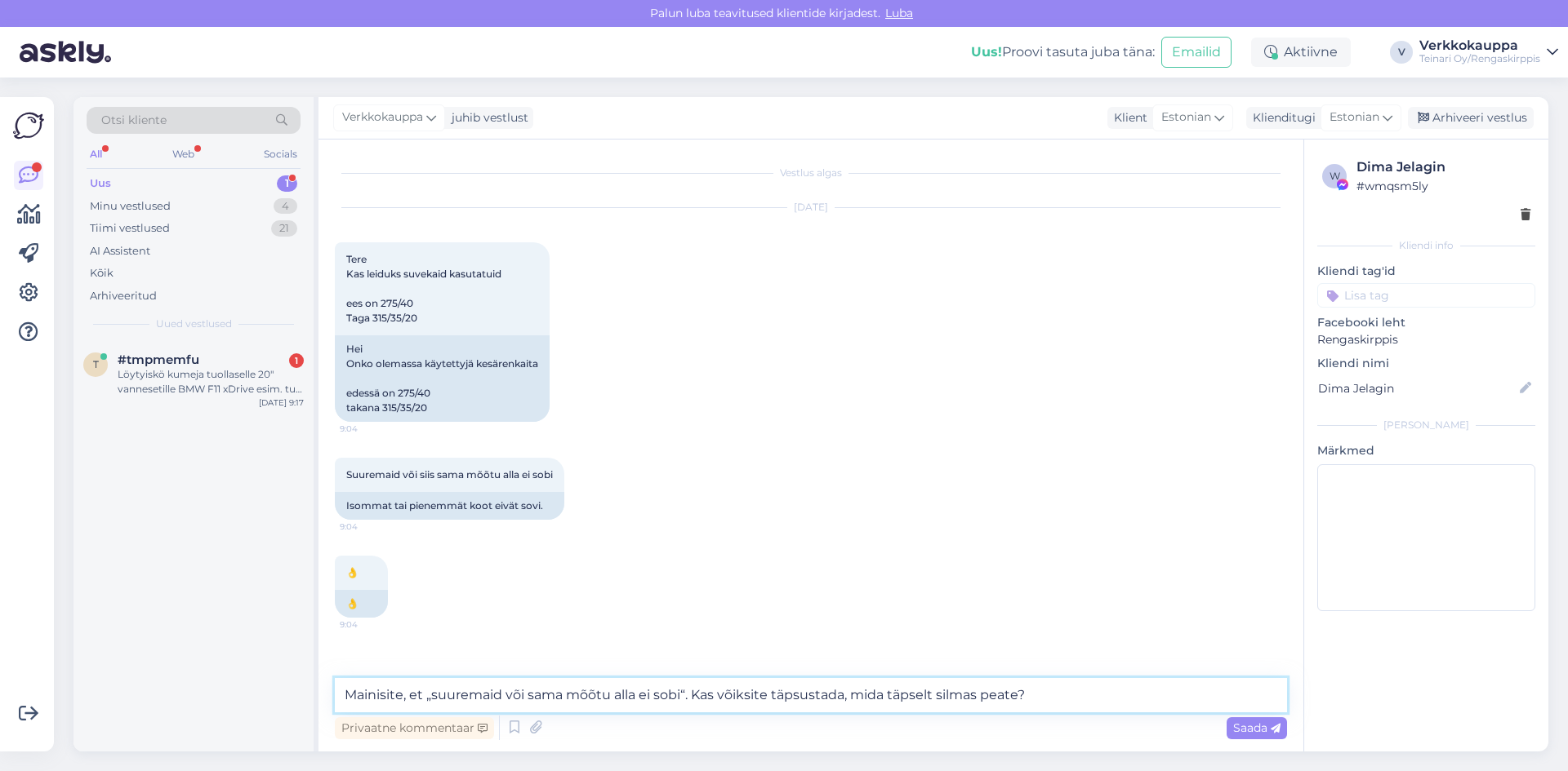
click at [1074, 692] on textarea "Mainisite, et „suuremaid või sama mõõtu alla ei sobi“. Kas võiksite täpsustada,…" at bounding box center [811, 695] width 952 height 34
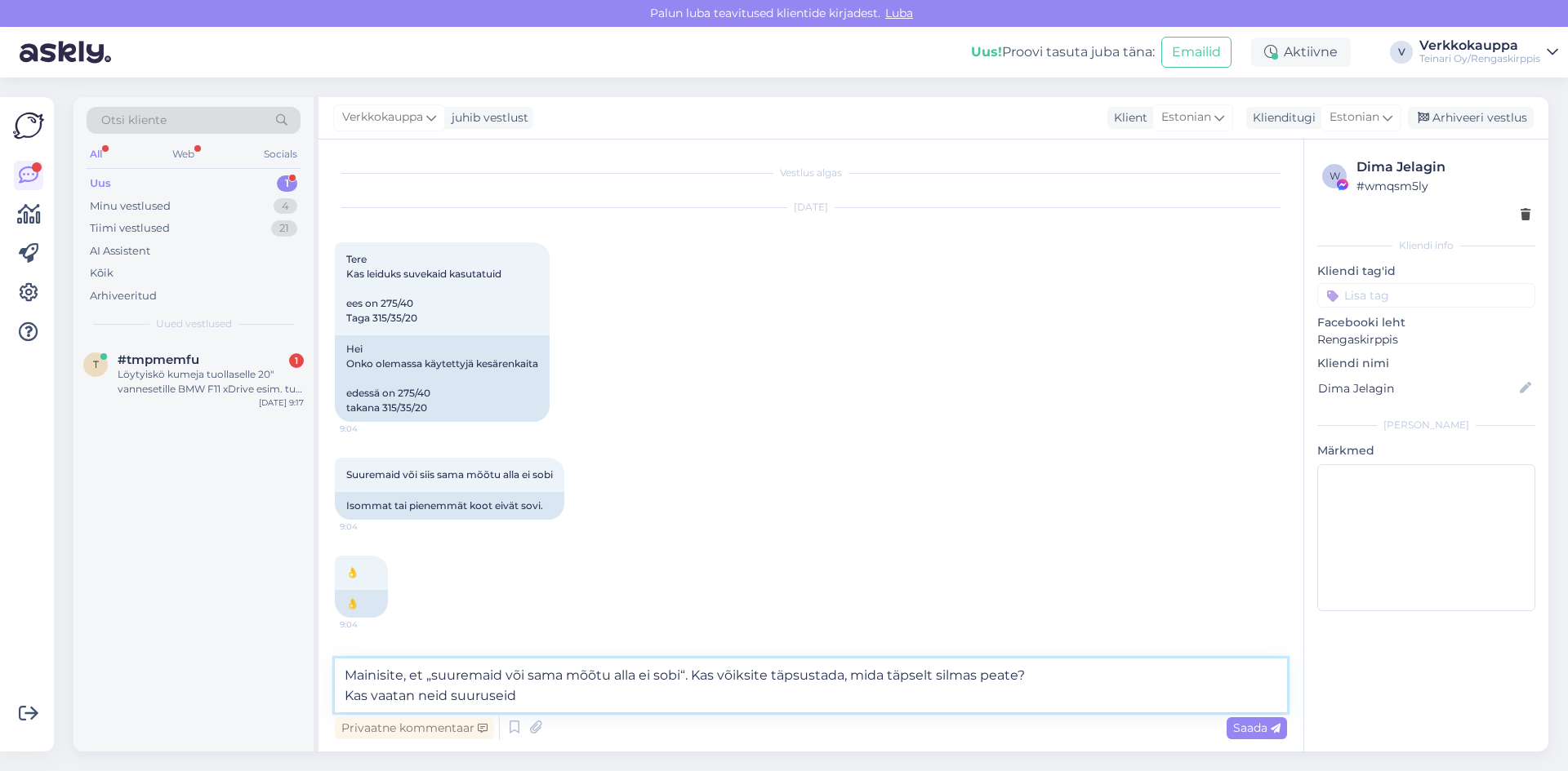
paste textarea "Ees: 275/40 R20 Taga: 315/35 R20"
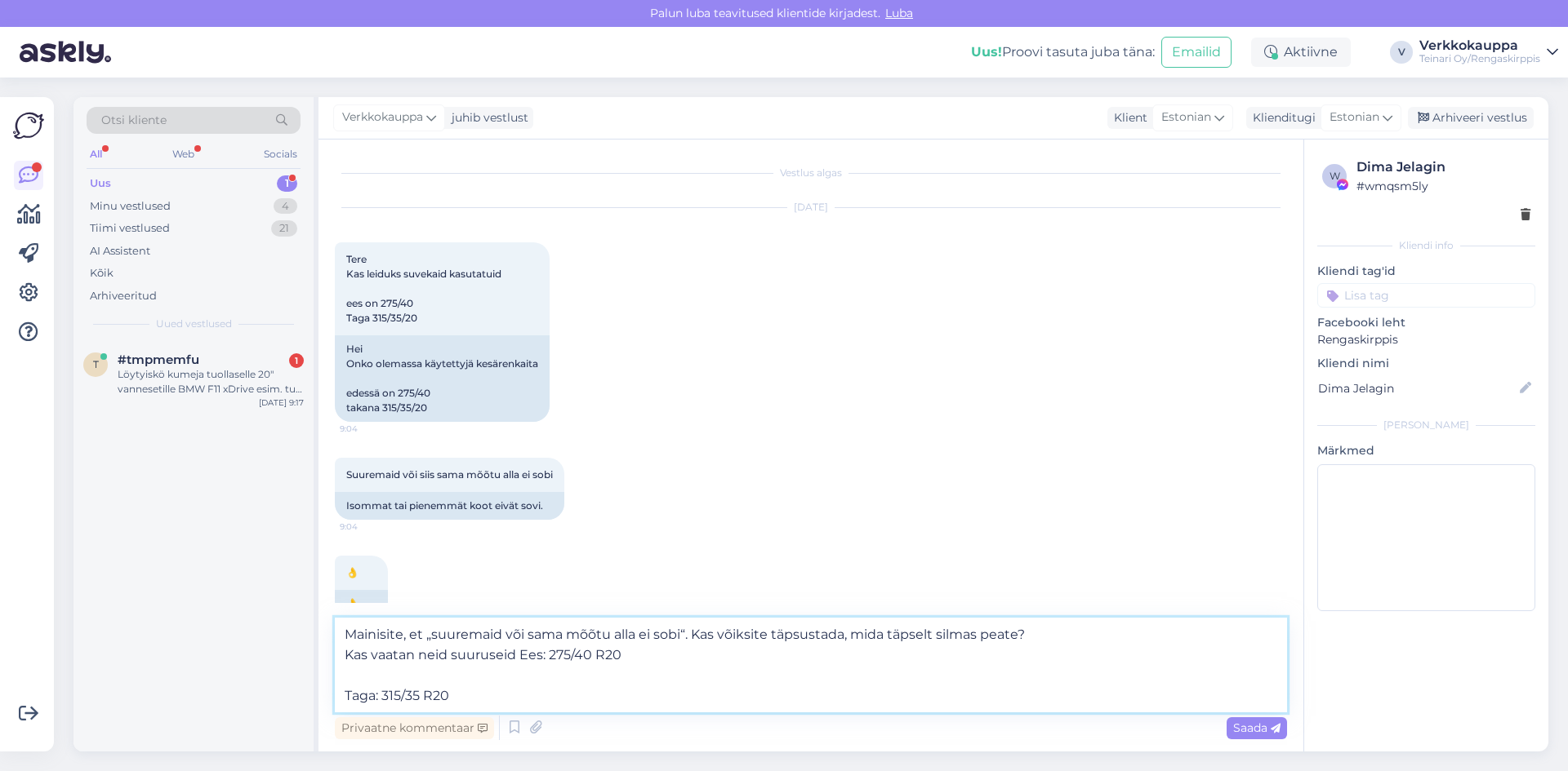
click at [348, 695] on textarea "Mainisite, et „suuremaid või sama mõõtu alla ei sobi“. Kas võiksite täpsustada,…" at bounding box center [811, 665] width 952 height 94
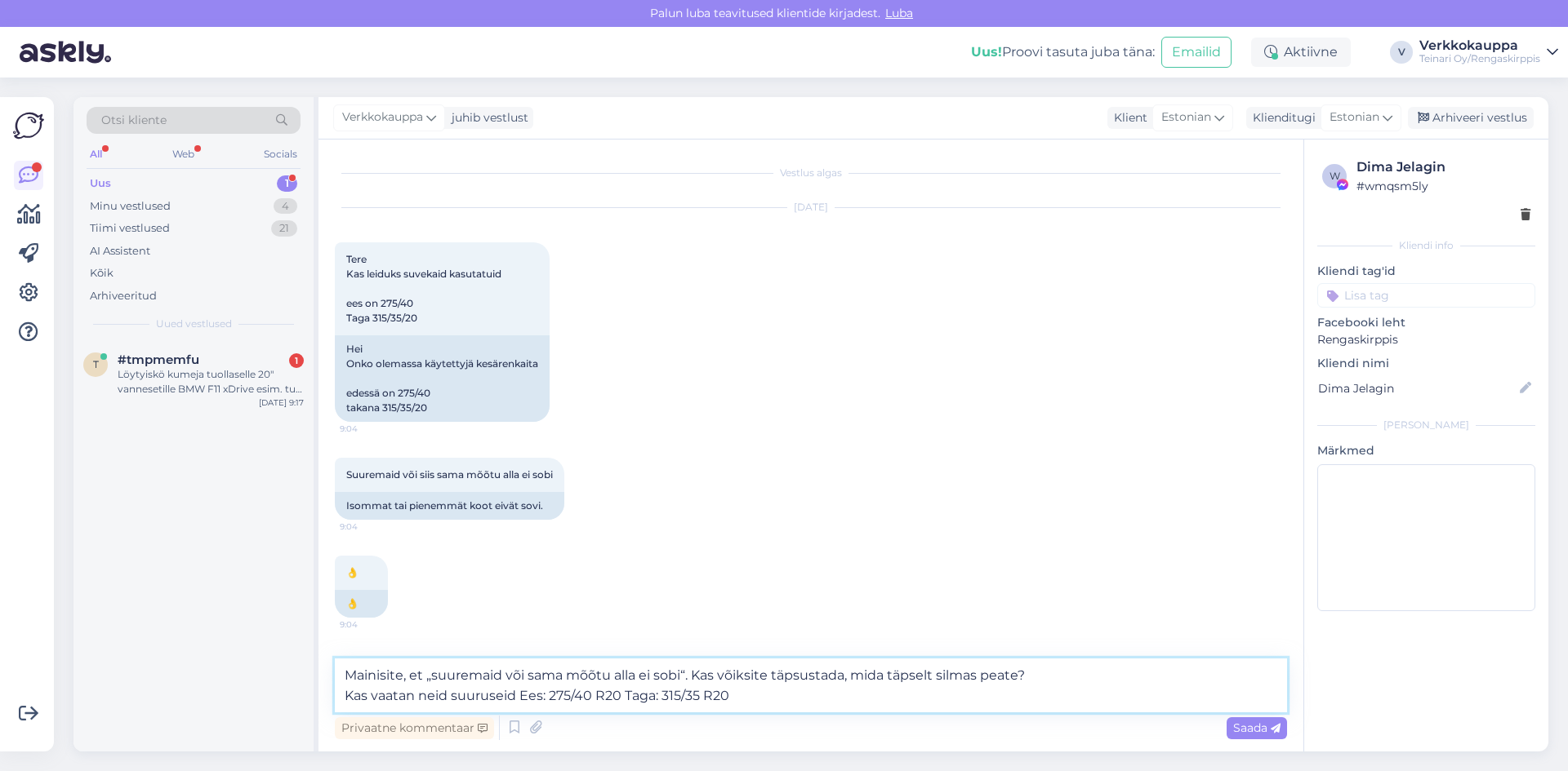
click at [777, 707] on textarea "Mainisite, et „suuremaid või sama mõõtu alla ei sobi“. Kas võiksite täpsustada,…" at bounding box center [811, 685] width 952 height 54
type textarea "Mainisite, et „suuremaid või sama mõõtu alla ei sobi“. Kas võiksite täpsustada,…"
click at [1256, 725] on span "Saada" at bounding box center [1257, 728] width 48 height 15
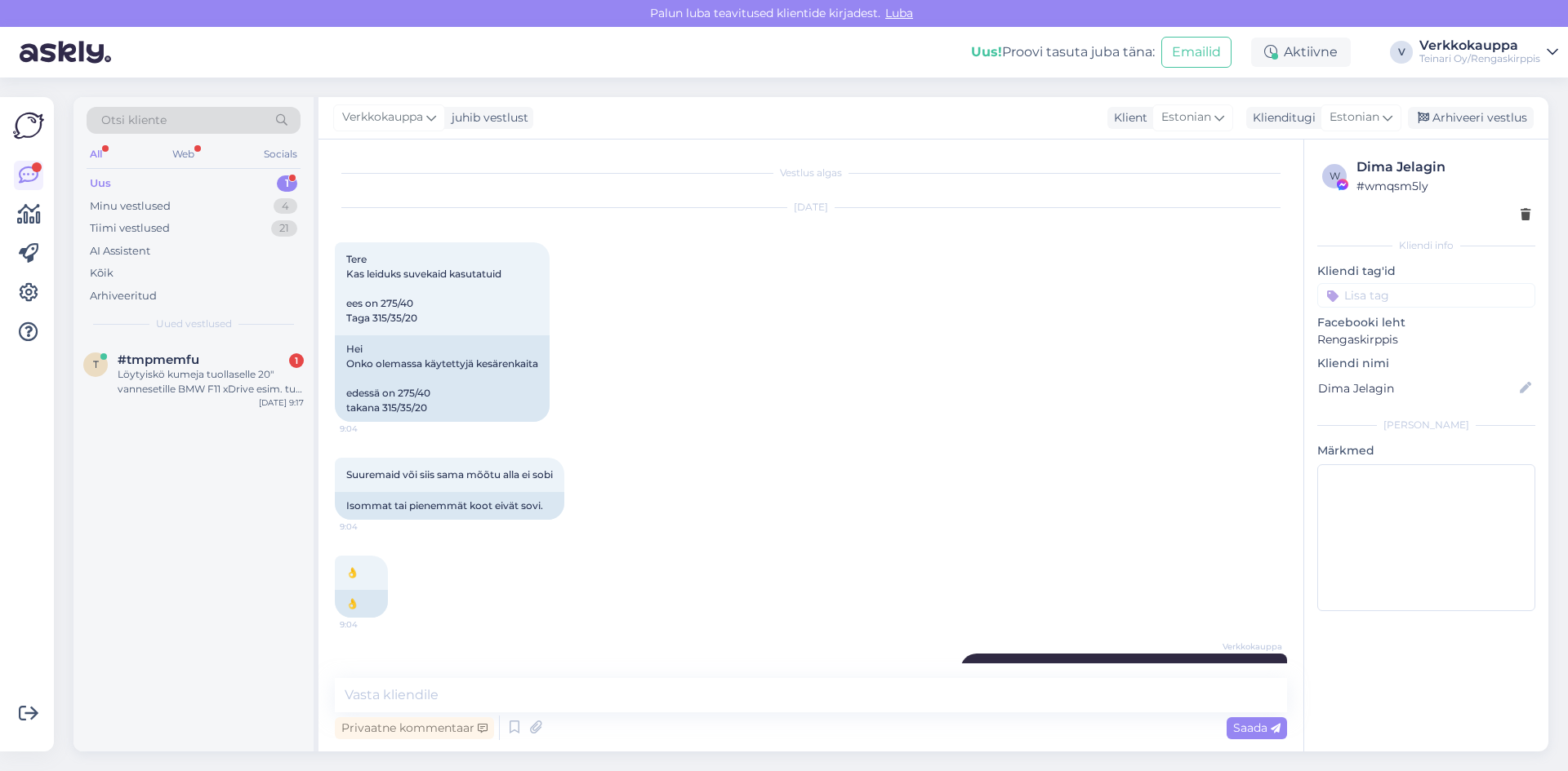
scroll to position [72, 0]
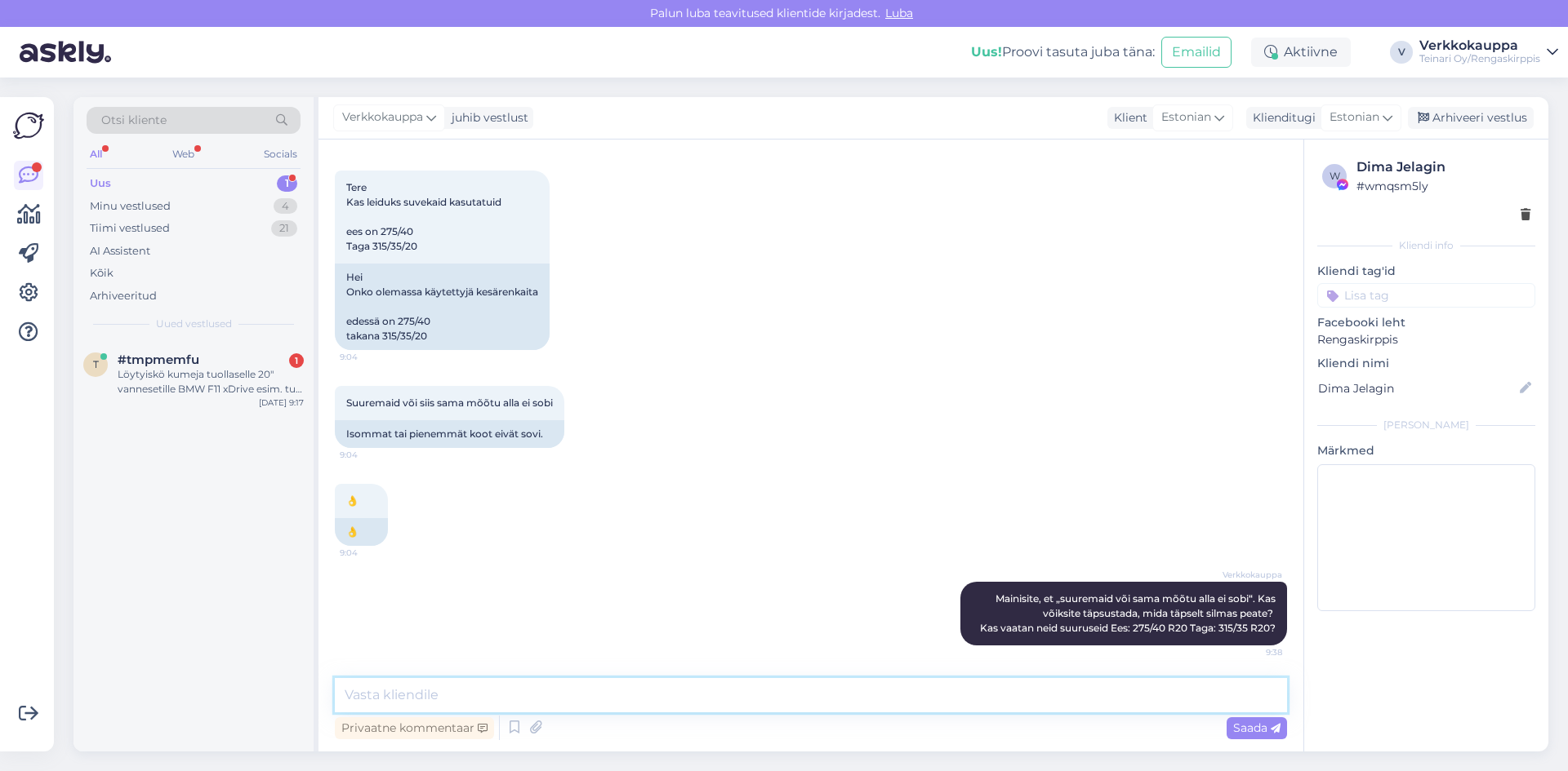
paste textarea "275/40R20 Davanti Dx640 106Y XL B, B 70dB / kesä"
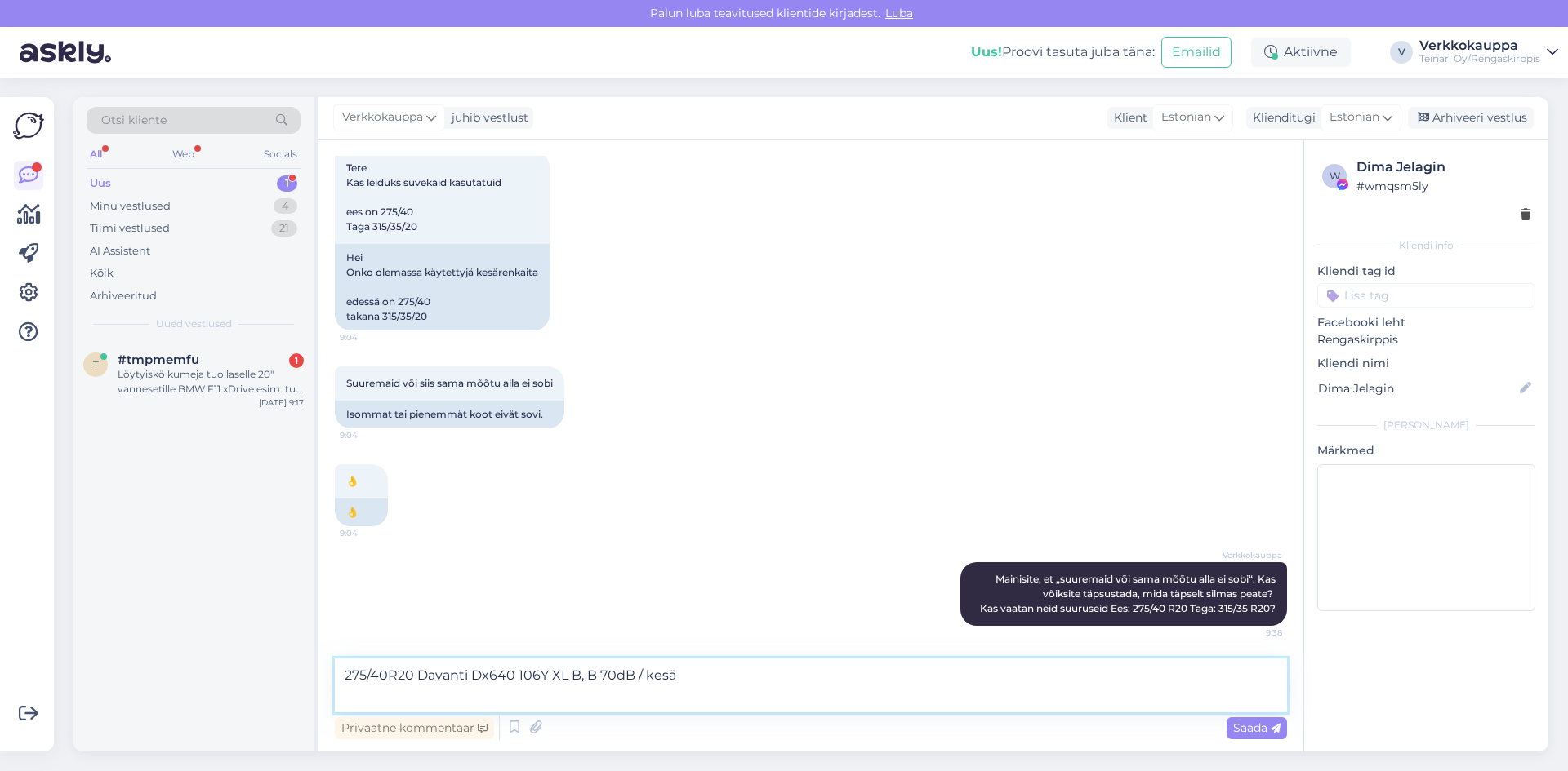
paste textarea "[URL][DOMAIN_NAME]"
click at [340, 677] on textarea "275/40R20 Davanti Dx640 106Y XL B, B 70dB / kesä [URL][DOMAIN_NAME]" at bounding box center [811, 685] width 952 height 54
click at [898, 699] on textarea "Ette : 275/40R20 Davanti Dx640 106Y XL B, B 70dB / kesä [URL][DOMAIN_NAME]" at bounding box center [811, 685] width 952 height 54
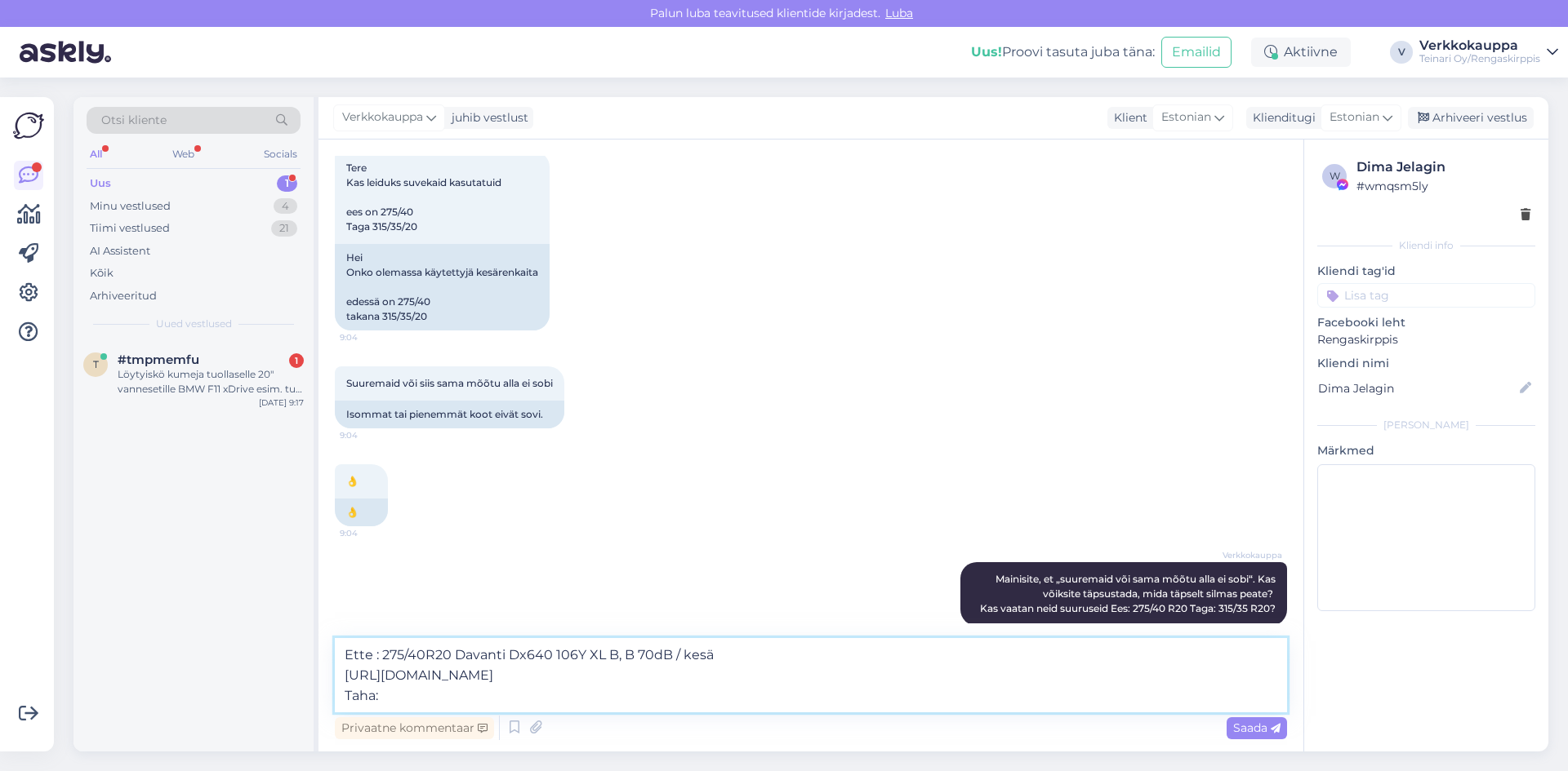
paste textarea "315/35R20 Davanti Dx640 110W XL B,B 71dB / kesä"
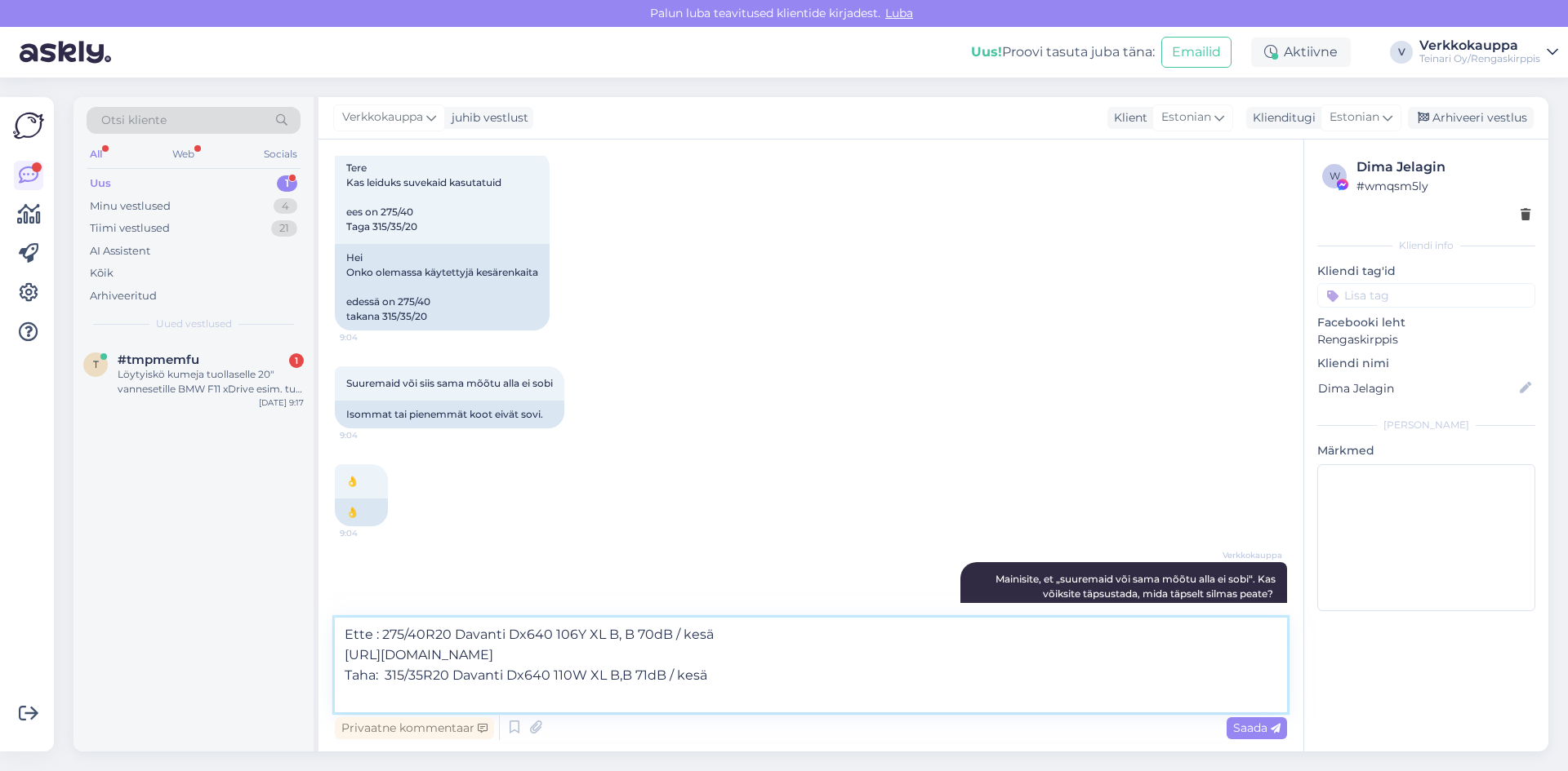
paste textarea "[URL][DOMAIN_NAME]"
click at [787, 681] on textarea "Ette : 275/40R20 Davanti Dx640 106Y XL B, B 70dB / kesä [URL][DOMAIN_NAME] Taha…" at bounding box center [811, 665] width 952 height 94
drag, startPoint x: 380, startPoint y: 636, endPoint x: 1015, endPoint y: 711, distance: 639.4
click at [1015, 711] on textarea "Ette : 275/40R20 Davanti Dx640 106Y XL B, B 70dB / kesä [URL][DOMAIN_NAME] Taha…" at bounding box center [811, 665] width 952 height 94
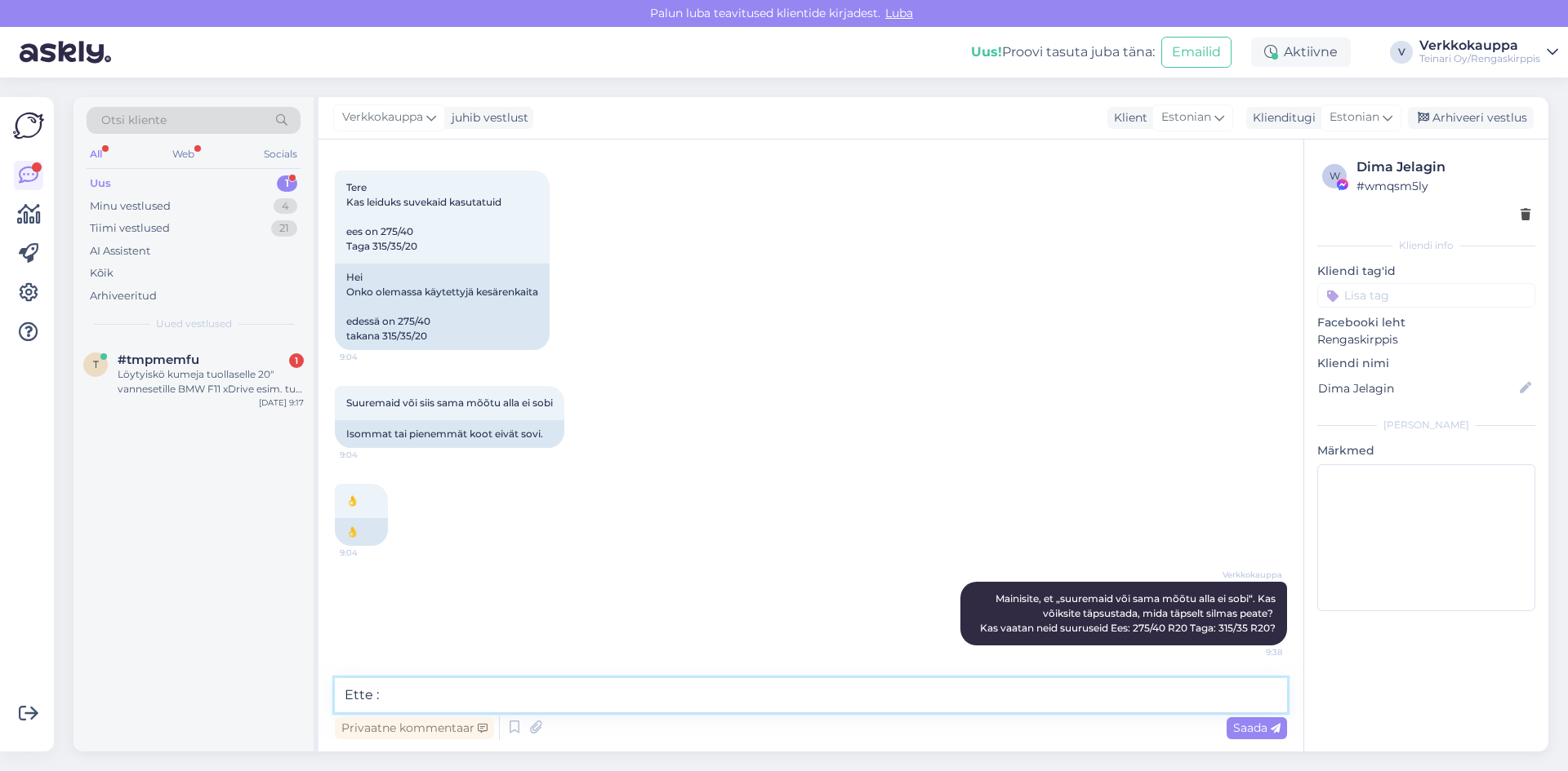
scroll to position [72, 0]
paste textarea "275/40R20 Pirelli PZero TM 105W [DATE]-[DATE],5mm # / 4P1-3"
click at [792, 698] on textarea "Ette : 275/40R20 Pirelli PZero TM 105W [DATE]-[DATE],5mm # / 4P1-3 60eu kpl" at bounding box center [811, 695] width 952 height 34
click at [789, 692] on textarea "Ette : 275/40R20 Pirelli PZero TM 105W [DATE]-[DATE],5mm # / 4P1-3 60eu kpl" at bounding box center [811, 695] width 952 height 34
click at [867, 698] on textarea "Ette : 275/40R20 Pirelli PZero TM 105W [DATE]-[DATE],5mm # / 4P1-3 60eur kpl" at bounding box center [811, 695] width 952 height 34
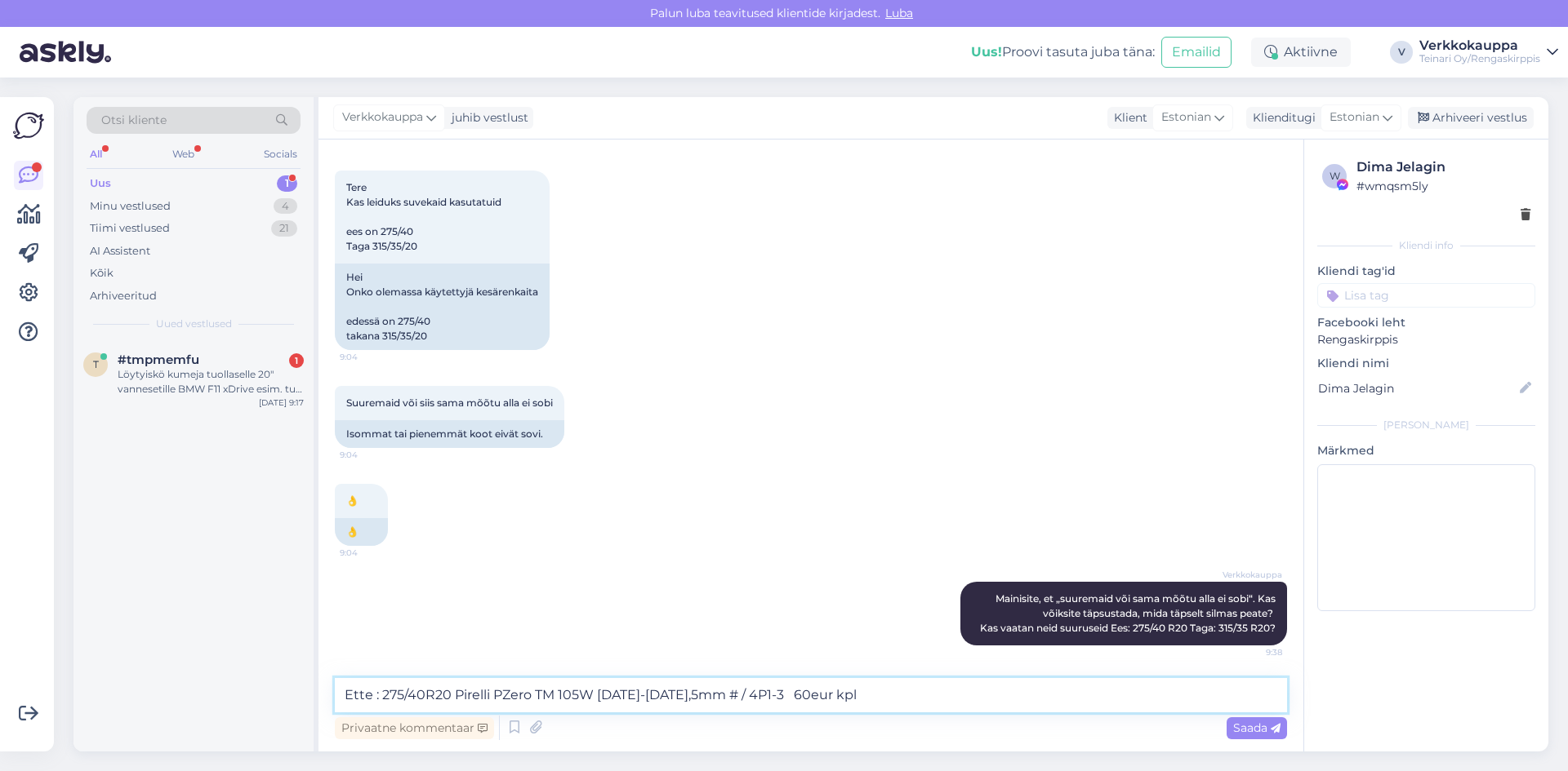
scroll to position [92, 0]
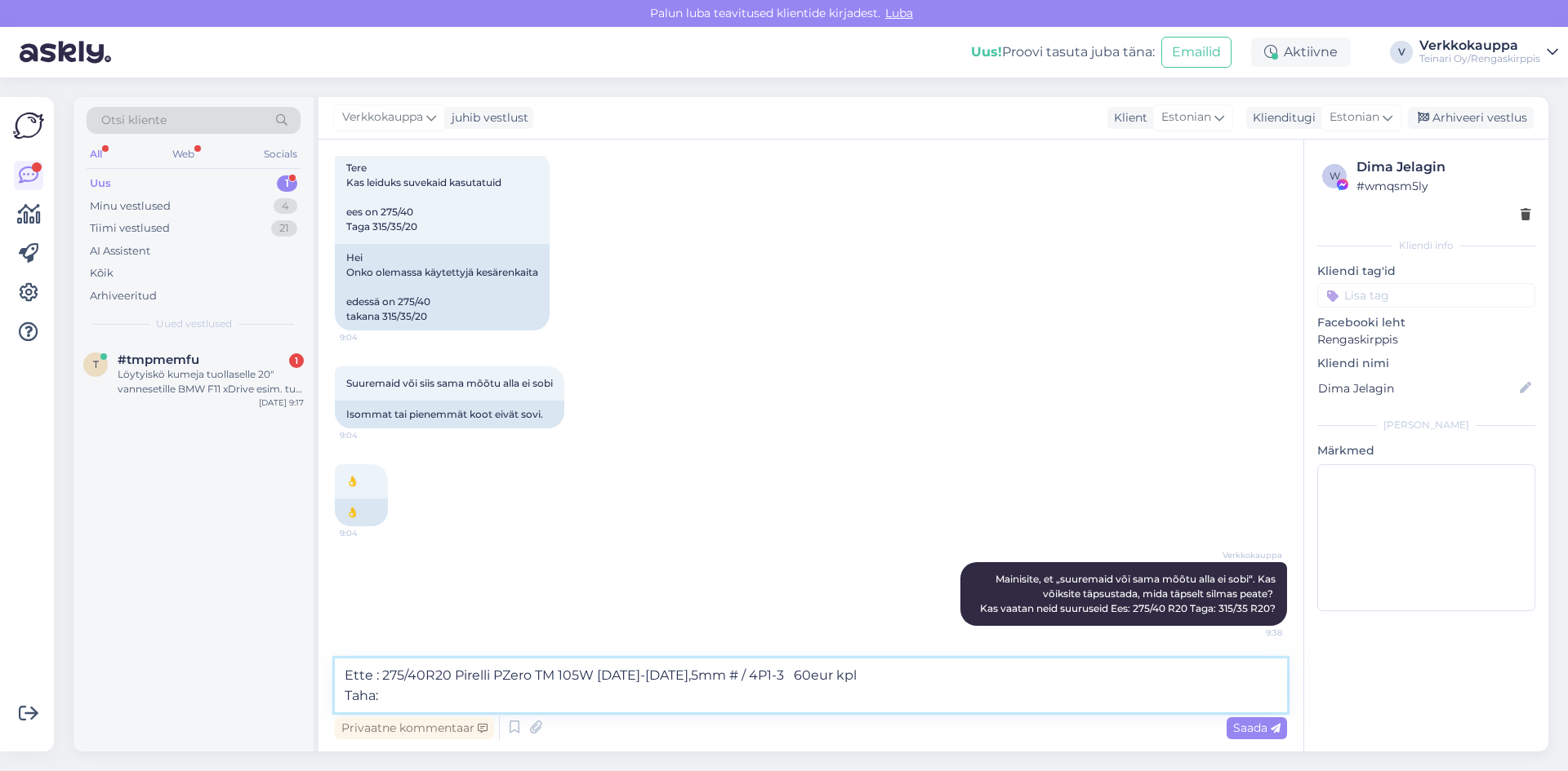
paste textarea "315/35R20 Pirelli PZero TM 110W Runflat [DATE],5-5mm # / 6-22"
click at [815, 699] on textarea "Ette : 275/40R20 Pirelli PZero TM 105W [DATE]-[DATE],5mm # / 4P1-3 60eur kpl Ta…" at bounding box center [811, 685] width 952 height 54
click at [774, 675] on textarea "Ette : 275/40R20 Pirelli PZero TM 105W [DATE]-[DATE],5mm # / 4P1-3 60eur kpl Ta…" at bounding box center [811, 685] width 952 height 54
click at [760, 672] on textarea "Ette : 275/40R20 Pirelli PZero TM 105W [DATE]-[DATE],5mm # / 4P1-3 60 eur kpl T…" at bounding box center [811, 685] width 952 height 54
type textarea "Ette : 275/40R20 Pirelli PZero TM 105W [DATE]-[DATE],5mm # / 4P1-3 60 eur kpl T…"
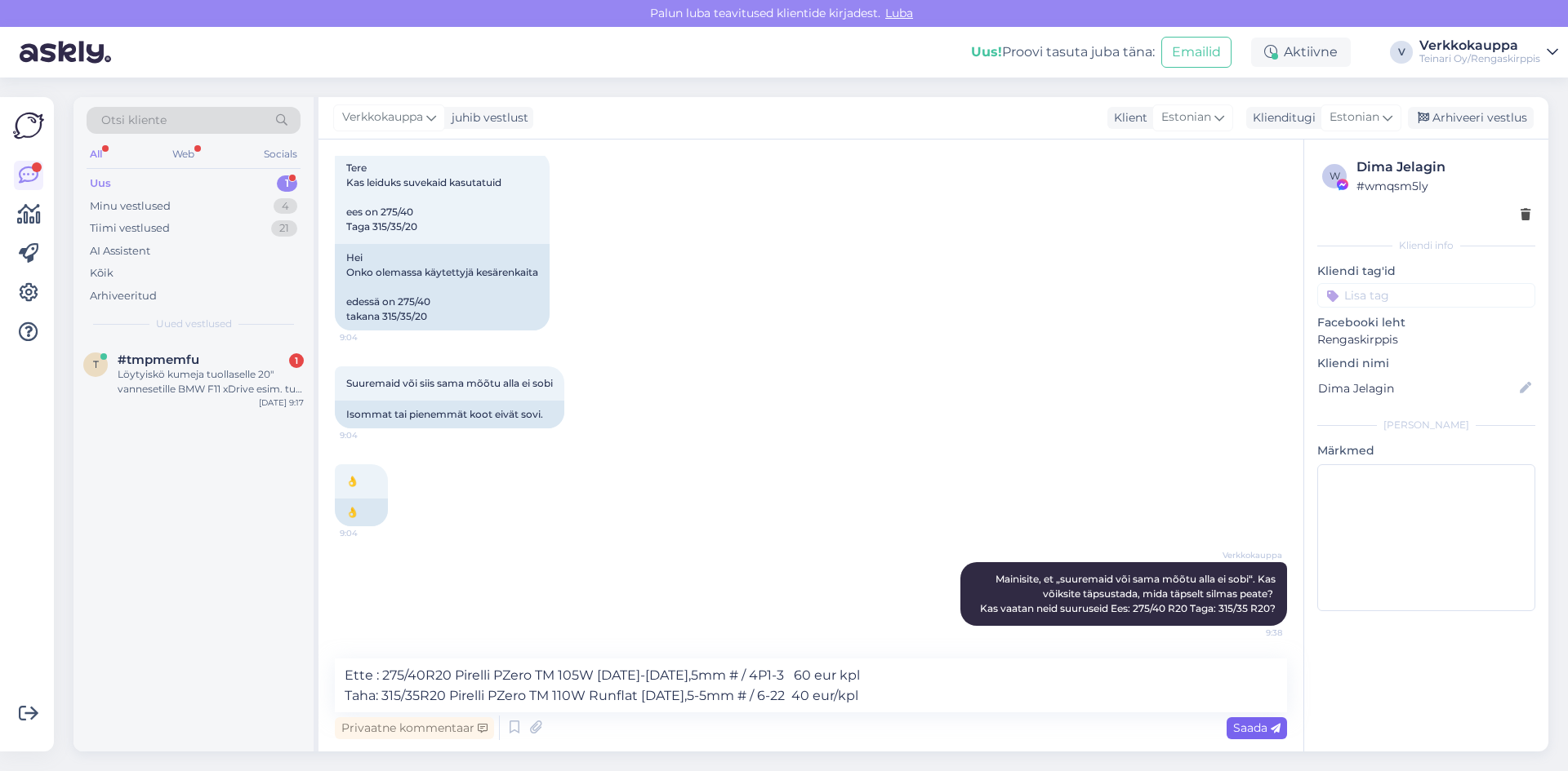
click at [1233, 732] on span "Saada" at bounding box center [1257, 728] width 48 height 15
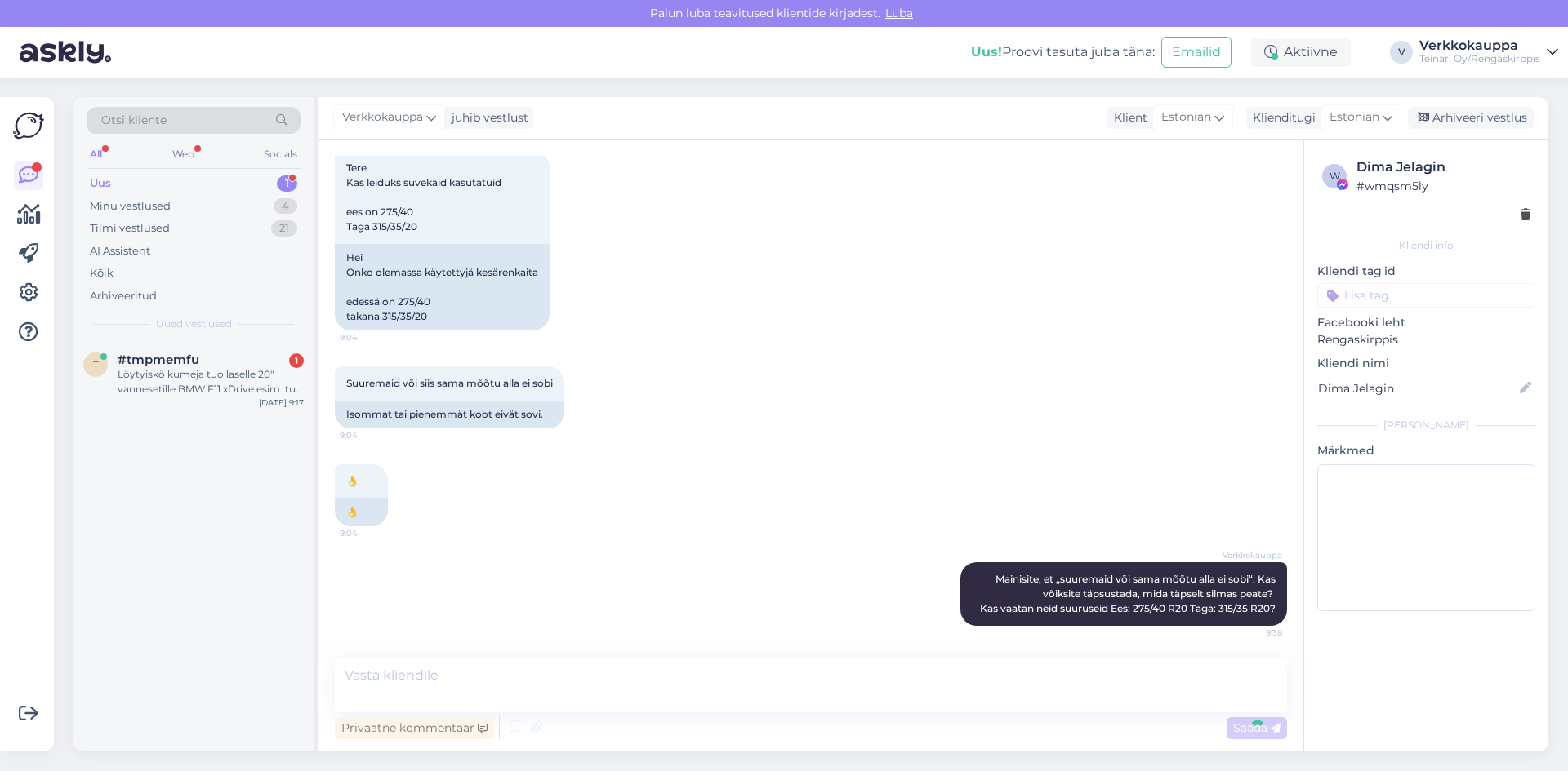
scroll to position [186, 0]
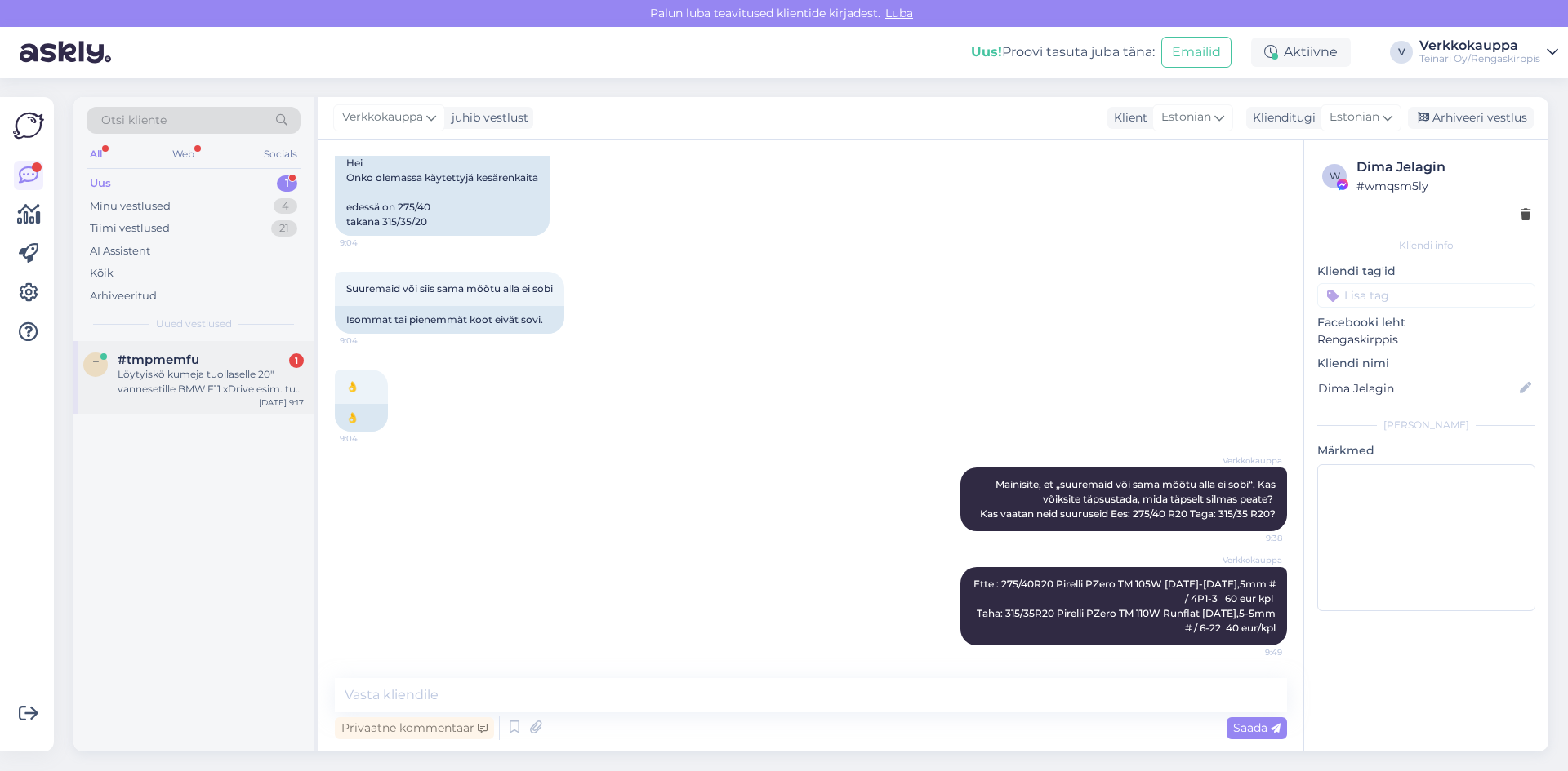
click at [189, 388] on div "Löytyiskö kumeja tuollaselle 20" vannesetille BMW F11 xDrive esim. tuo 20″ 5X12…" at bounding box center [210, 382] width 186 height 29
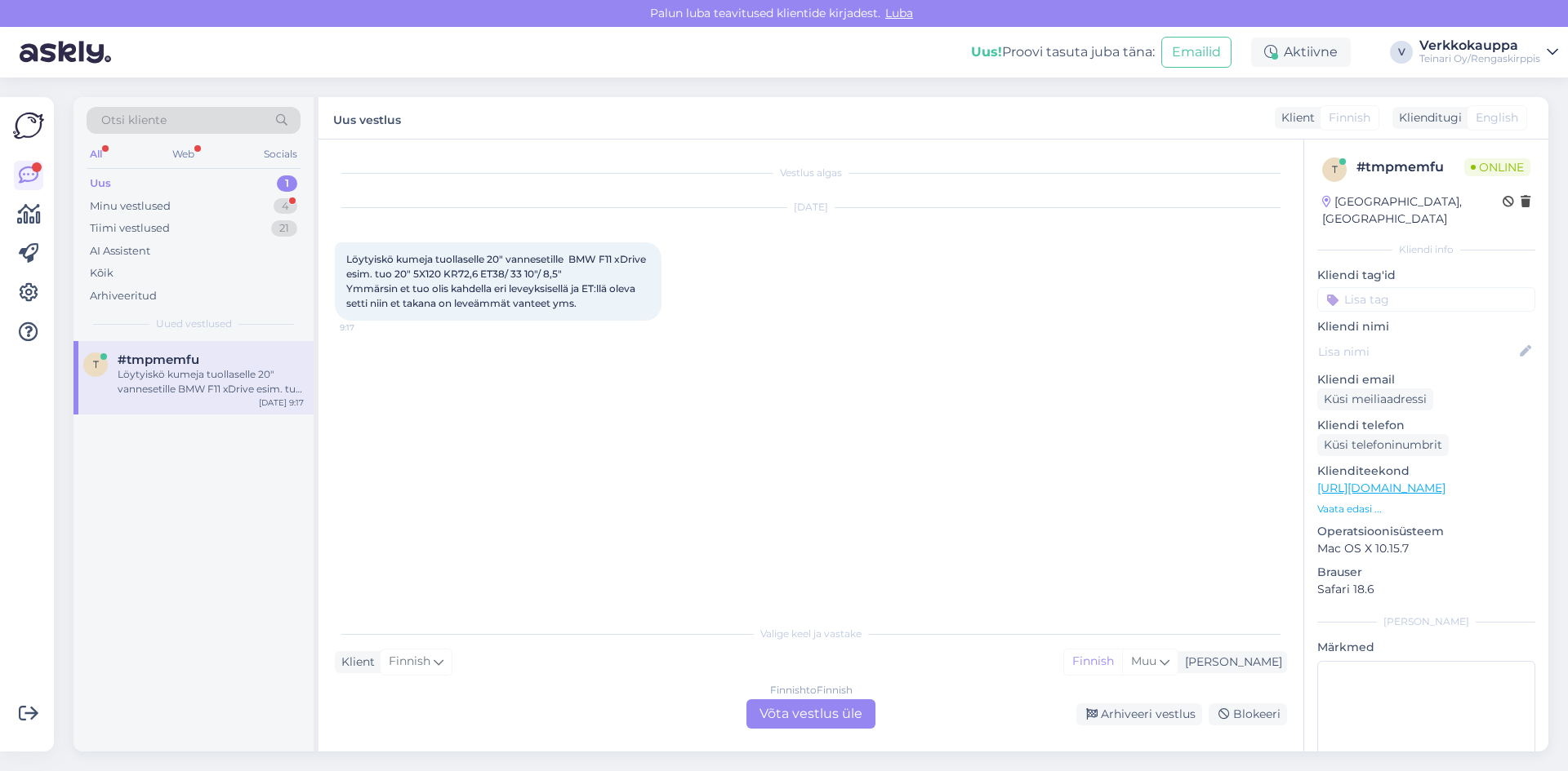
click at [574, 259] on span "Löytyiskö kumeja tuollaselle 20" vannesetille BMW F11 xDrive esim. tuo 20″ 5X12…" at bounding box center [497, 282] width 302 height 57
drag, startPoint x: 573, startPoint y: 259, endPoint x: 618, endPoint y: 271, distance: 46.6
click at [618, 271] on div "Löytyiskö kumeja tuollaselle 20" vannesetille BMW F11 xDrive esim. tuo 20″ 5X12…" at bounding box center [498, 282] width 327 height 79
copy span "BMW F11 xDrive esim. tuo 20″ 5X120 KR72,6 ET38/ 33 10″/ 8,5″"
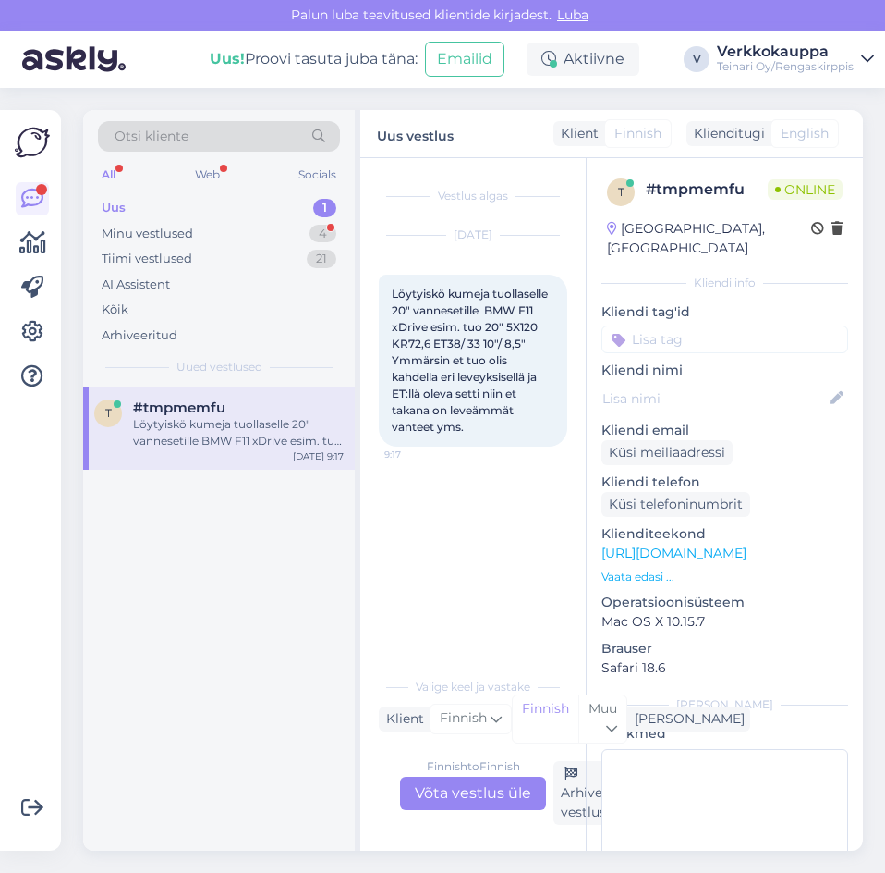
click at [544, 497] on div "Vestlus algas [DATE] Löytyiskö kumeja tuollaselle 20" vannesetille BMW F11 xDri…" at bounding box center [481, 414] width 205 height 474
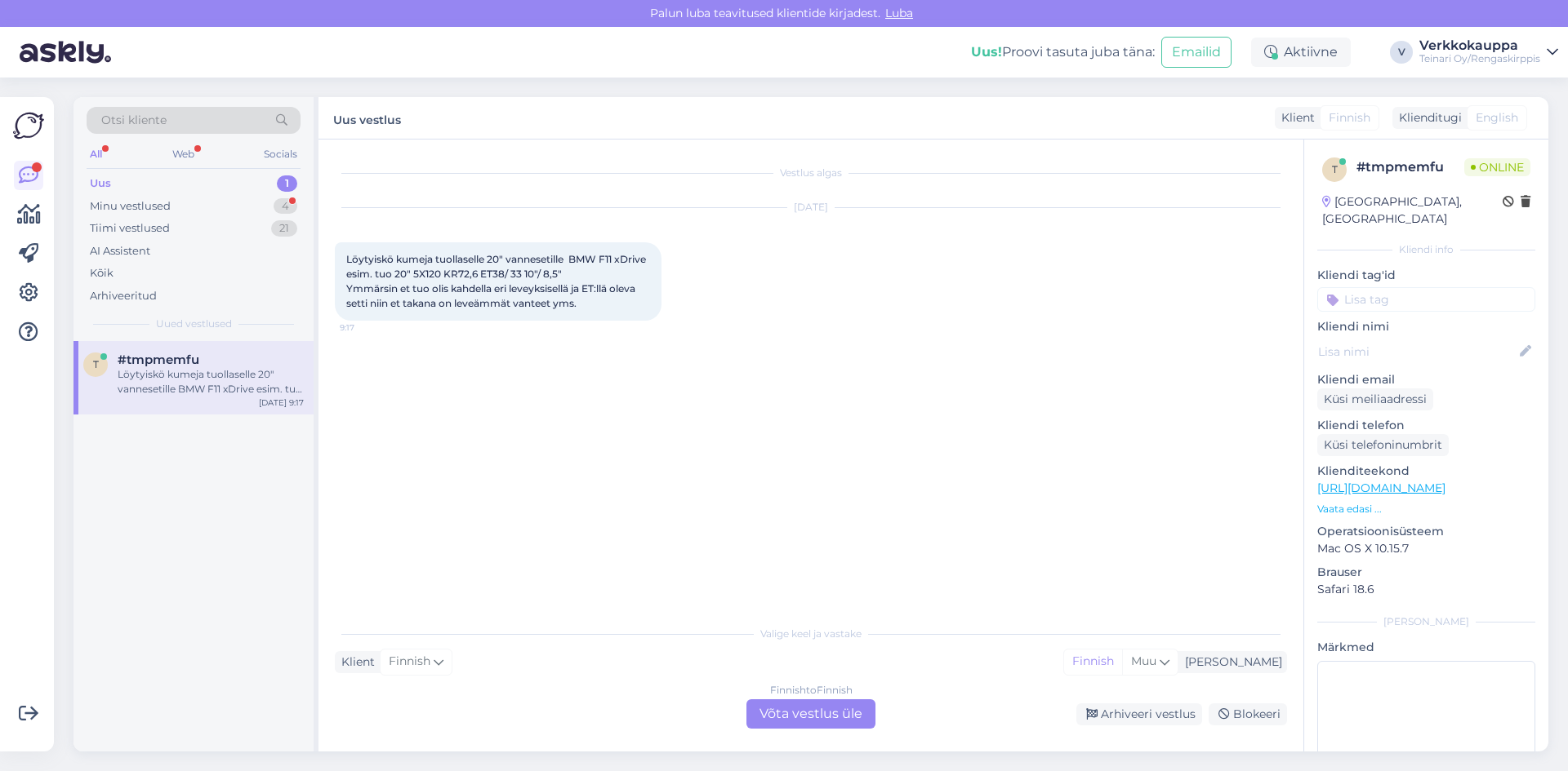
click at [855, 717] on div "Finnish to Finnish Võta vestlus üle" at bounding box center [811, 714] width 129 height 29
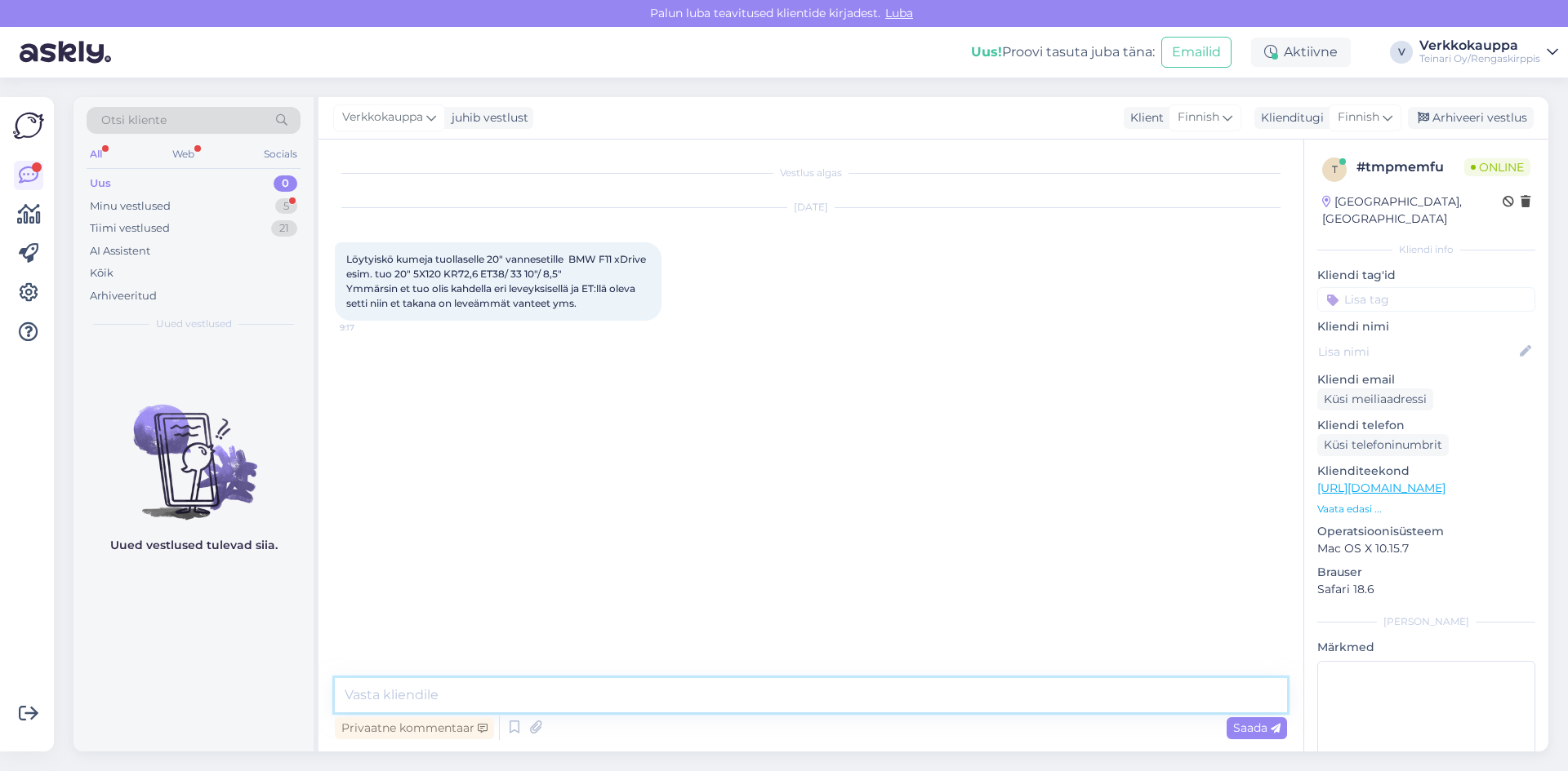
click at [489, 699] on textarea at bounding box center [811, 695] width 952 height 34
type textarea "Hei"
drag, startPoint x: 349, startPoint y: 256, endPoint x: 601, endPoint y: 305, distance: 256.7
click at [601, 305] on div "Löytyiskö kumeja tuollaselle 20" vannesetille BMW F11 xDrive esim. tuo 20″ 5X12…" at bounding box center [498, 282] width 327 height 79
copy span "Löytyiskö kumeja tuollaselle 20" vannesetille BMW F11 xDrive esim. tuo 20″ 5X12…"
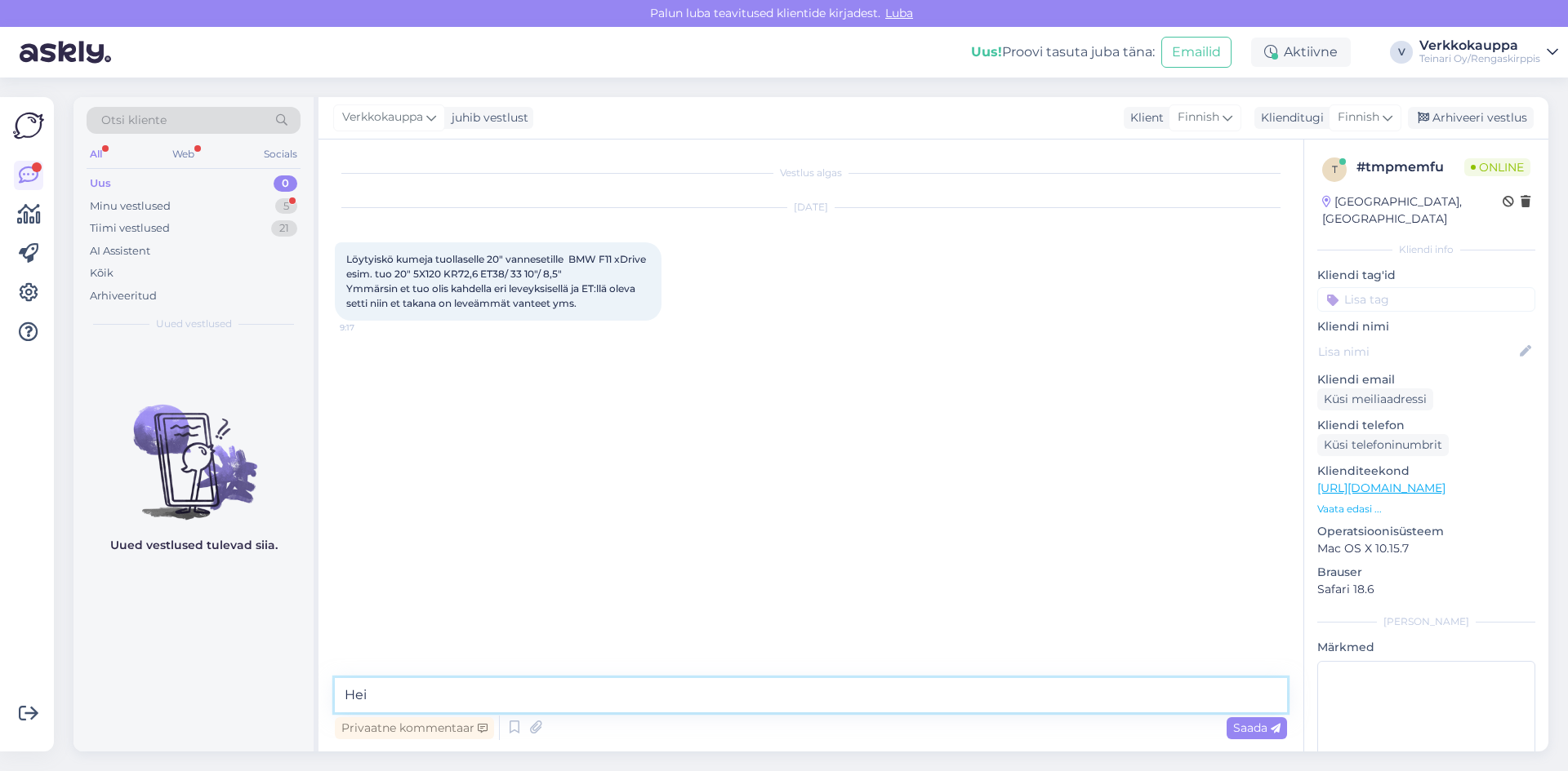
drag, startPoint x: 401, startPoint y: 689, endPoint x: 352, endPoint y: 686, distance: 49.1
click at [352, 686] on textarea "Hei" at bounding box center [811, 695] width 952 height 34
click at [384, 699] on textarea "Hei" at bounding box center [811, 695] width 952 height 34
drag, startPoint x: 372, startPoint y: 689, endPoint x: 340, endPoint y: 694, distance: 32.4
click at [340, 694] on textarea "Hei" at bounding box center [811, 695] width 952 height 34
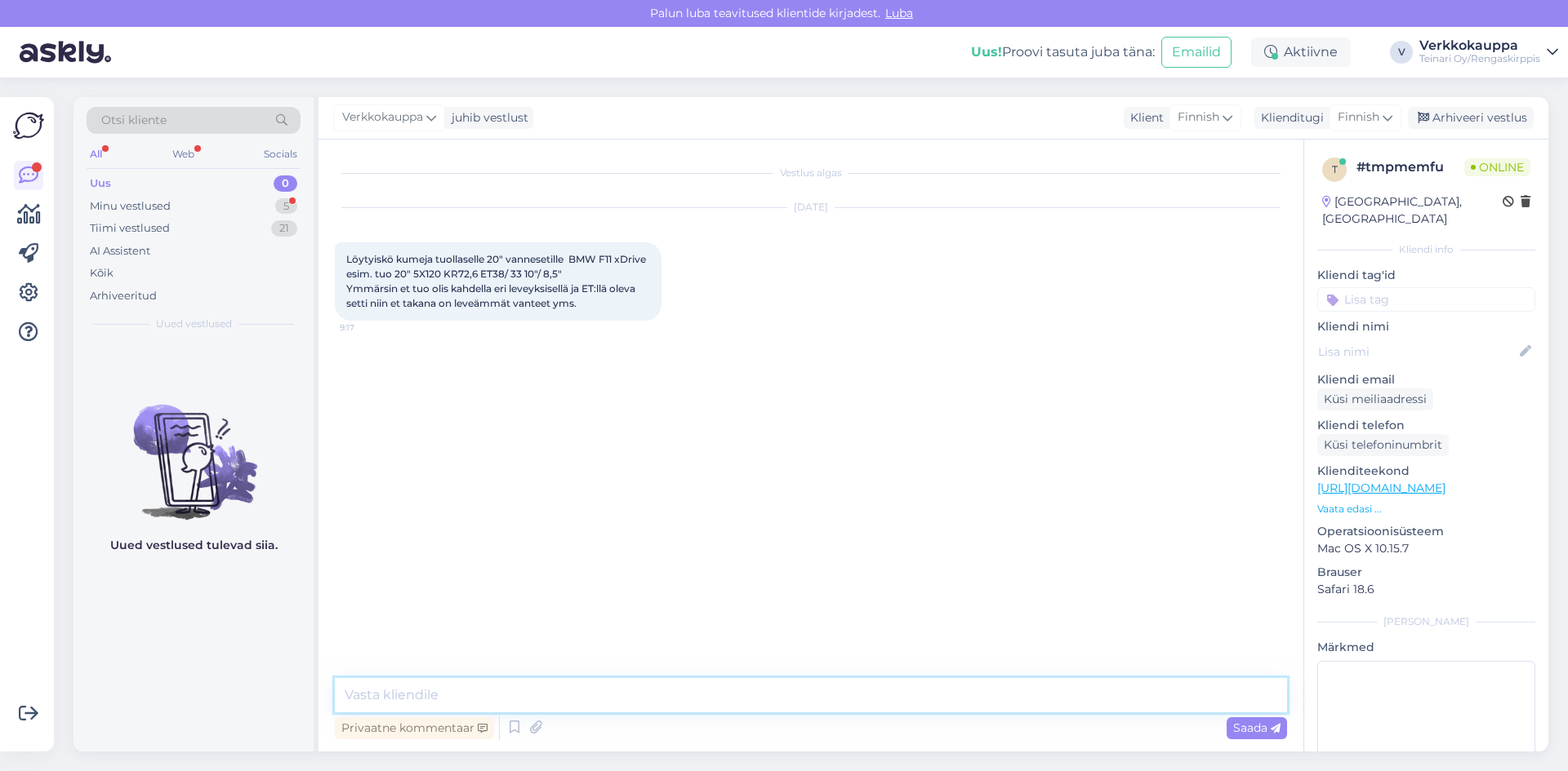
paste textarea "Kyllä, tuohon 20" vanne­sarjaan (5x120, KR 72,6, ET38/33, 10"/8.5") BMW F11 xDr…"
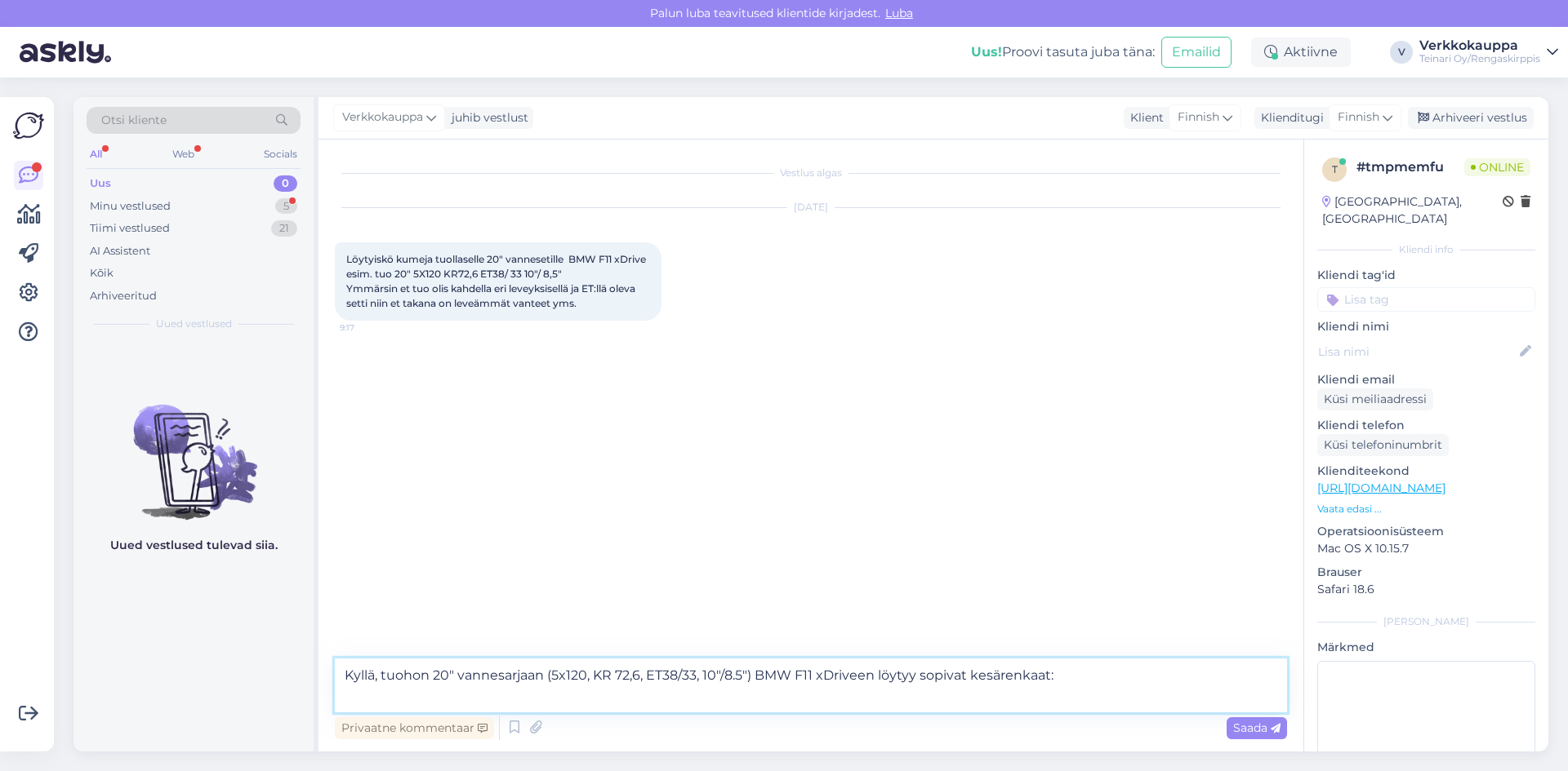
paste textarea "Eturenkaiksi: 245/35R20 Davanti DX640 95W XL"
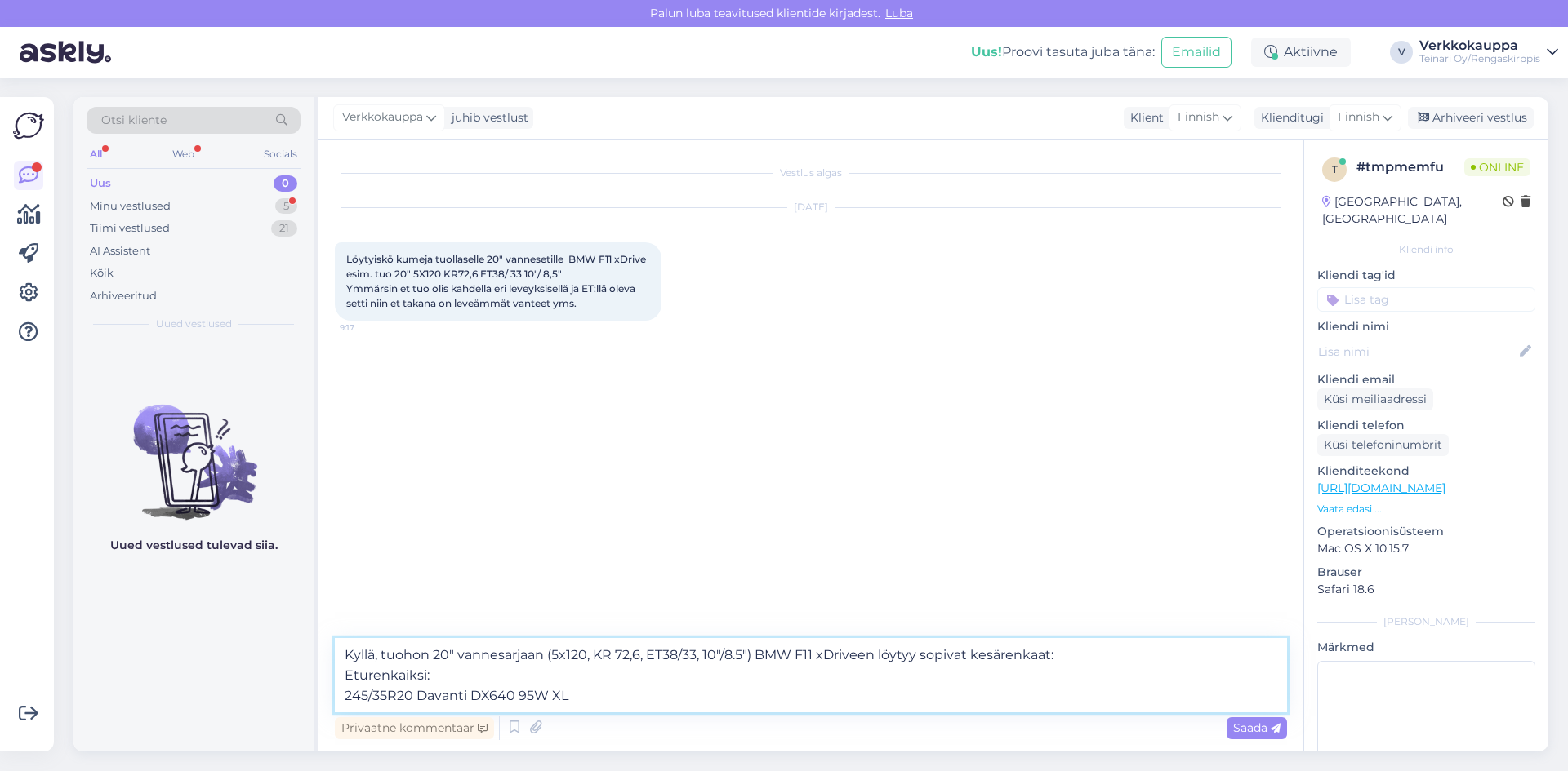
paste textarea "Hinta: 120,00 € / kp"
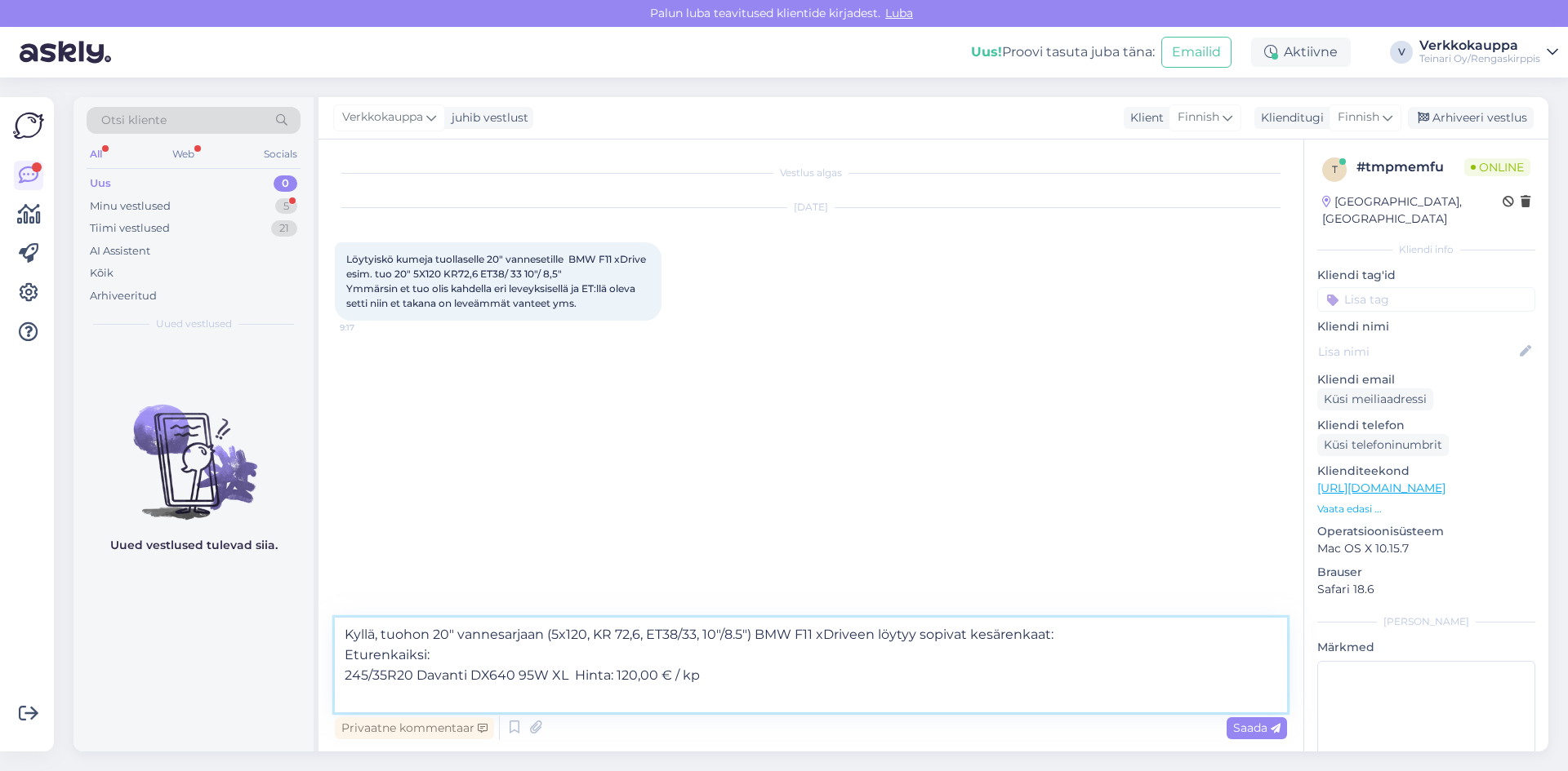
paste textarea "[URL][DOMAIN_NAME]"
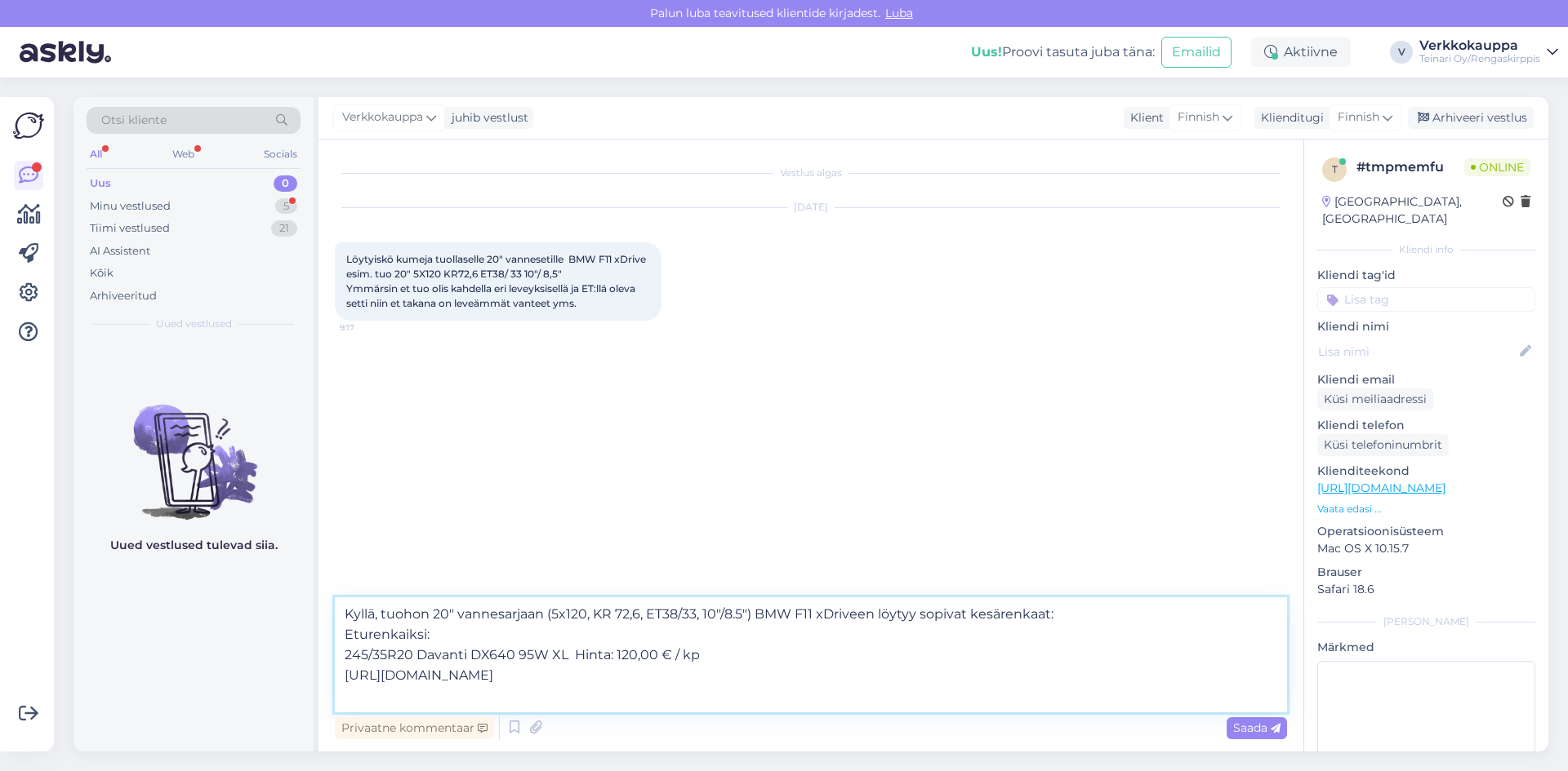
paste textarea "Takarenkaiksi: 275/30R20 Davanti DX640 97W XL"
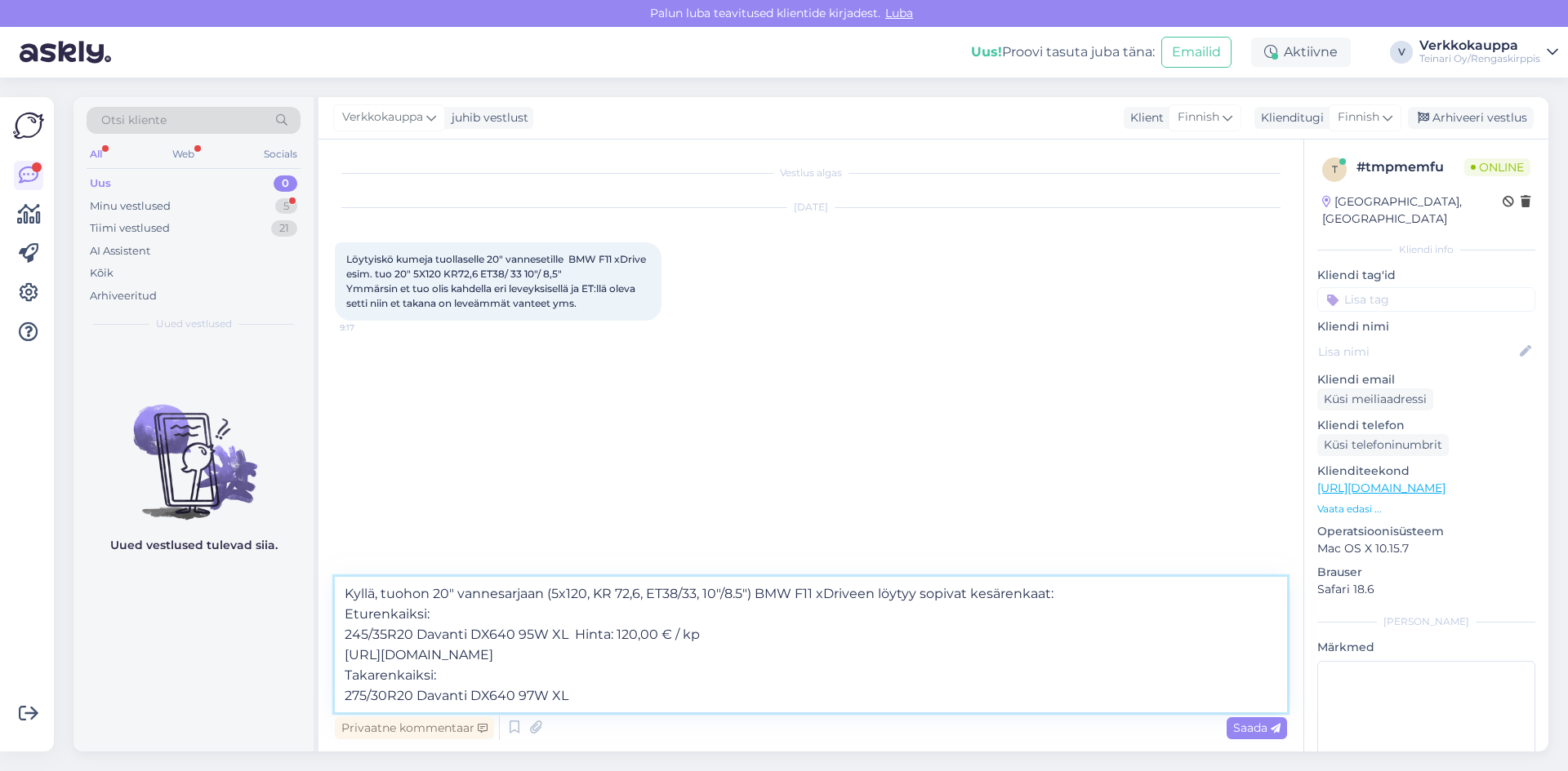
click at [624, 692] on textarea "Kyllä, tuohon 20" vanne­sarjaan (5x120, KR 72,6, ET38/33, 10"/8.5") BMW F11 xDr…" at bounding box center [811, 644] width 952 height 135
drag, startPoint x: 573, startPoint y: 634, endPoint x: 699, endPoint y: 632, distance: 126.0
click at [699, 632] on textarea "Kyllä, tuohon 20" vanne­sarjaan (5x120, KR 72,6, ET38/33, 10"/8.5") BMW F11 xDr…" at bounding box center [811, 644] width 952 height 135
click at [599, 697] on textarea "Kyllä, tuohon 20" vanne­sarjaan (5x120, KR 72,6, ET38/33, 10"/8.5") BMW F11 xDr…" at bounding box center [811, 644] width 952 height 135
paste textarea "Hinta: 120,00 € / kp"
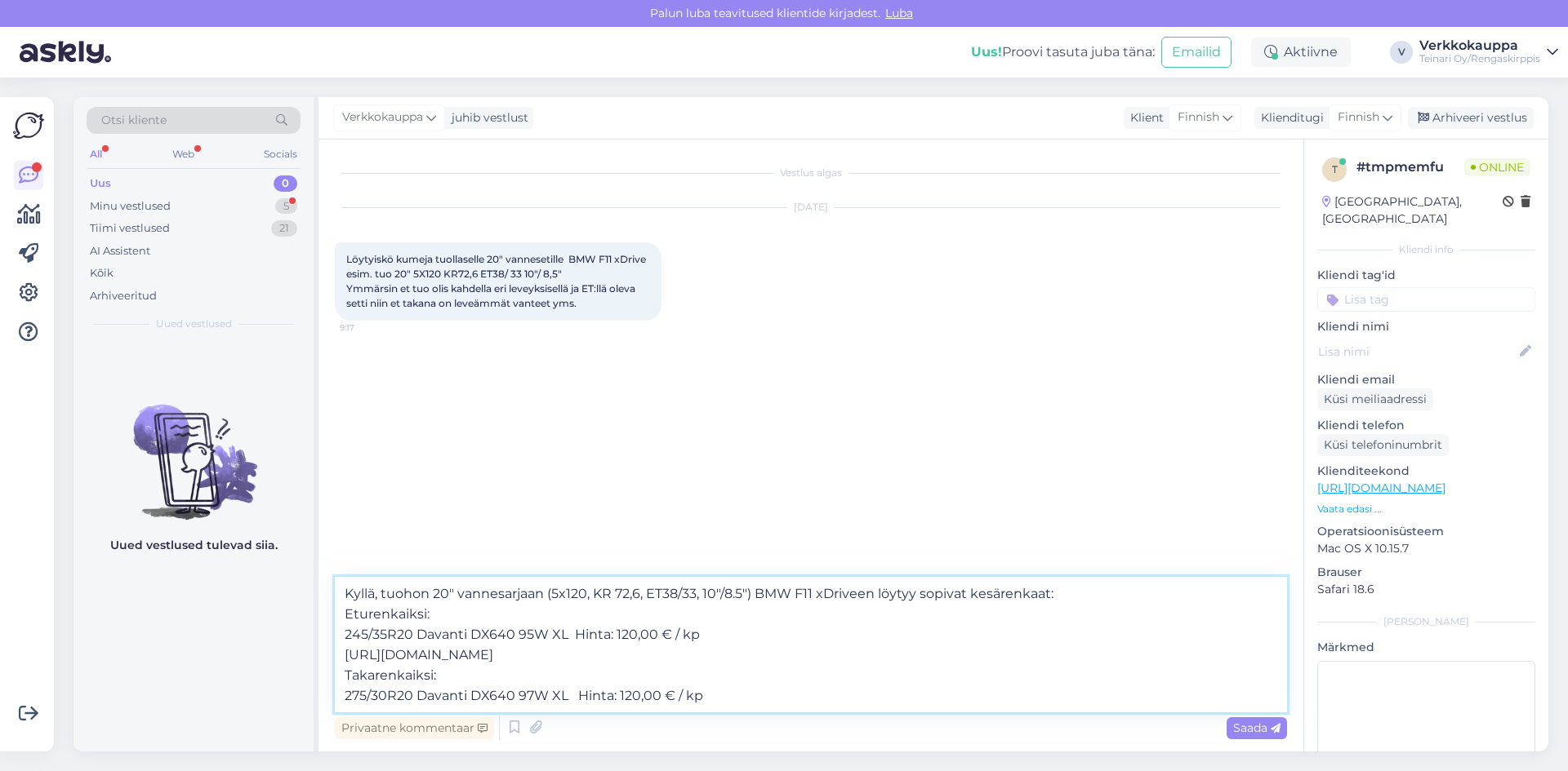
drag, startPoint x: 655, startPoint y: 691, endPoint x: 620, endPoint y: 695, distance: 35.2
click at [620, 695] on textarea "Kyllä, tuohon 20" vanne­sarjaan (5x120, KR 72,6, ET38/33, 10"/8.5") BMW F11 xDr…" at bounding box center [811, 644] width 952 height 135
click at [726, 687] on textarea "Kyllä, tuohon 20" vanne­sarjaan (5x120, KR 72,6, ET38/33, 10"/8.5") BMW F11 xDr…" at bounding box center [811, 644] width 952 height 135
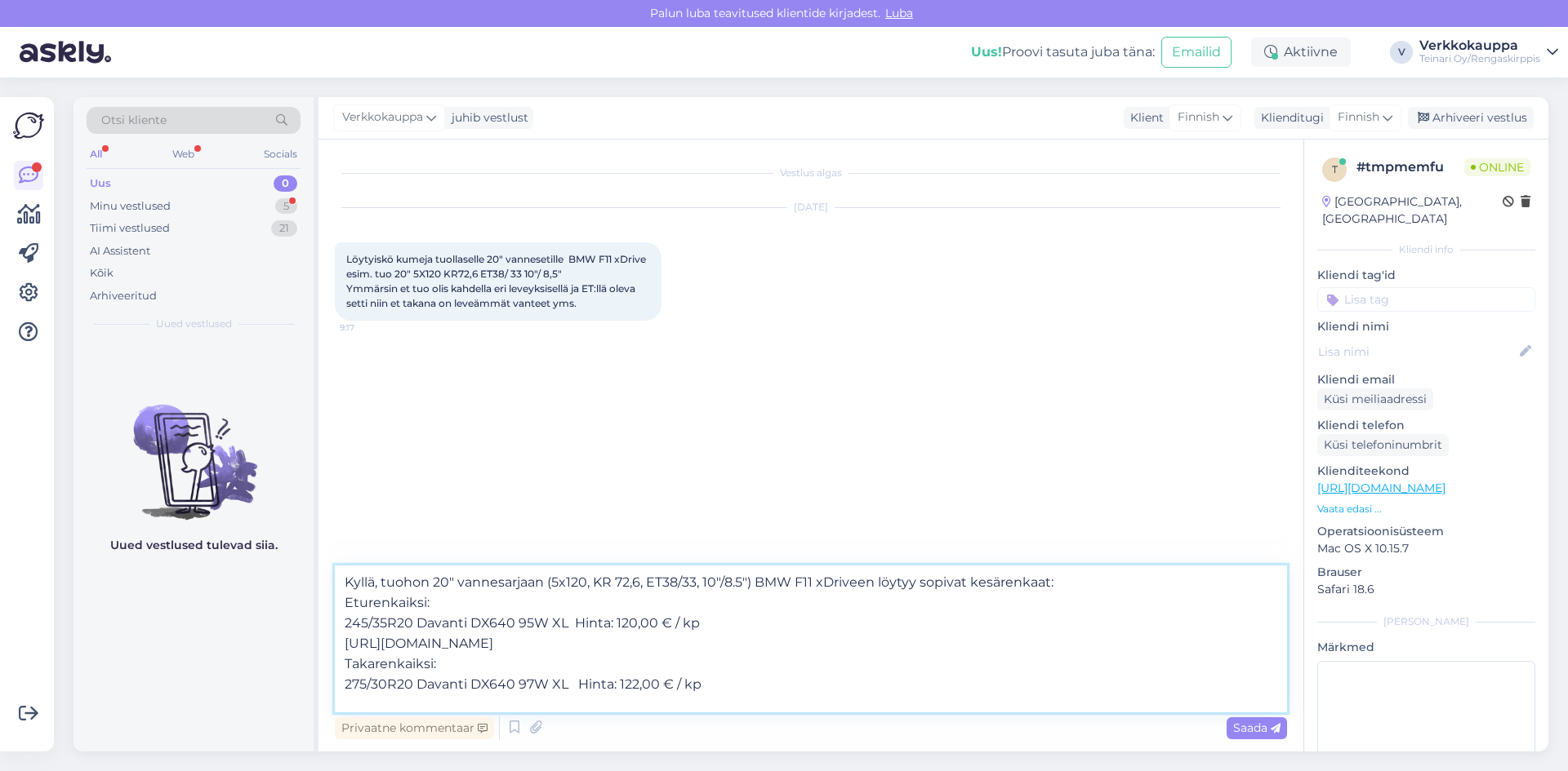
paste textarea "[URL][DOMAIN_NAME]"
type textarea "Kyllä, tuohon 20" vanne­sarjaan (5x120, KR 72,6, ET38/33, 10"/8.5") BMW F11 xDr…"
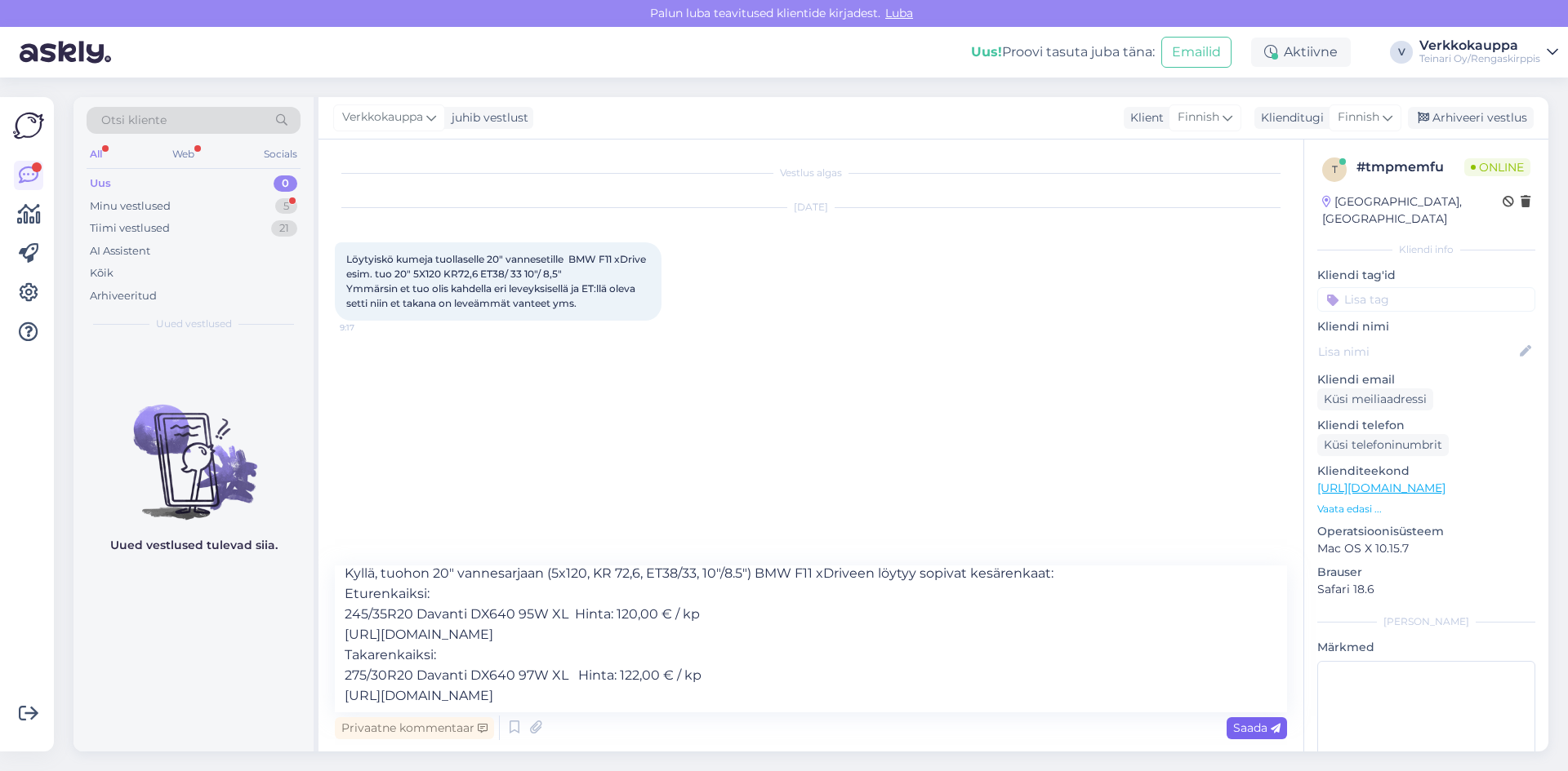
click at [1240, 732] on span "Saada" at bounding box center [1257, 728] width 48 height 15
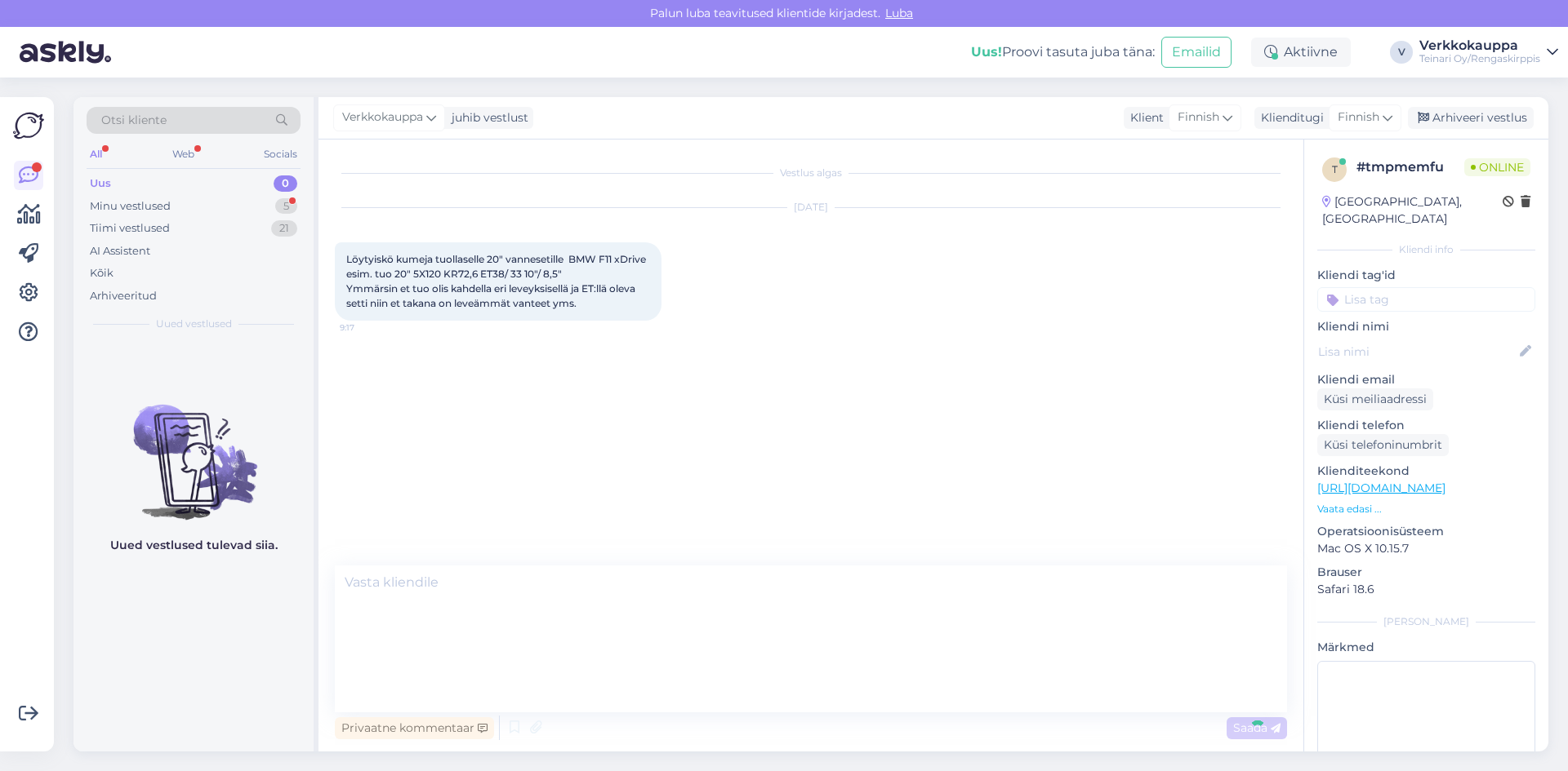
scroll to position [0, 0]
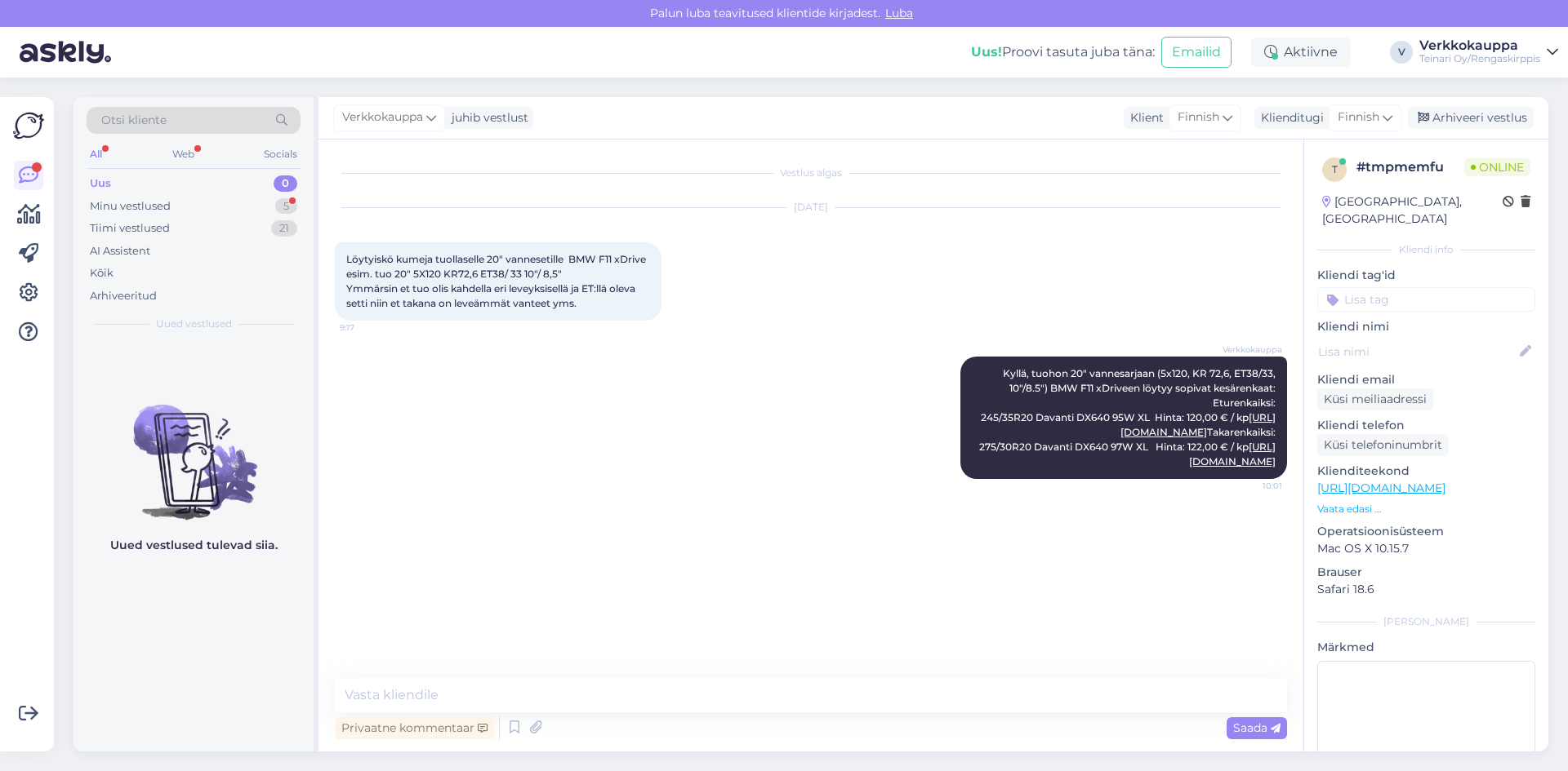
click at [101, 181] on div "Uus" at bounding box center [101, 184] width 21 height 16
